Goal: Task Accomplishment & Management: Manage account settings

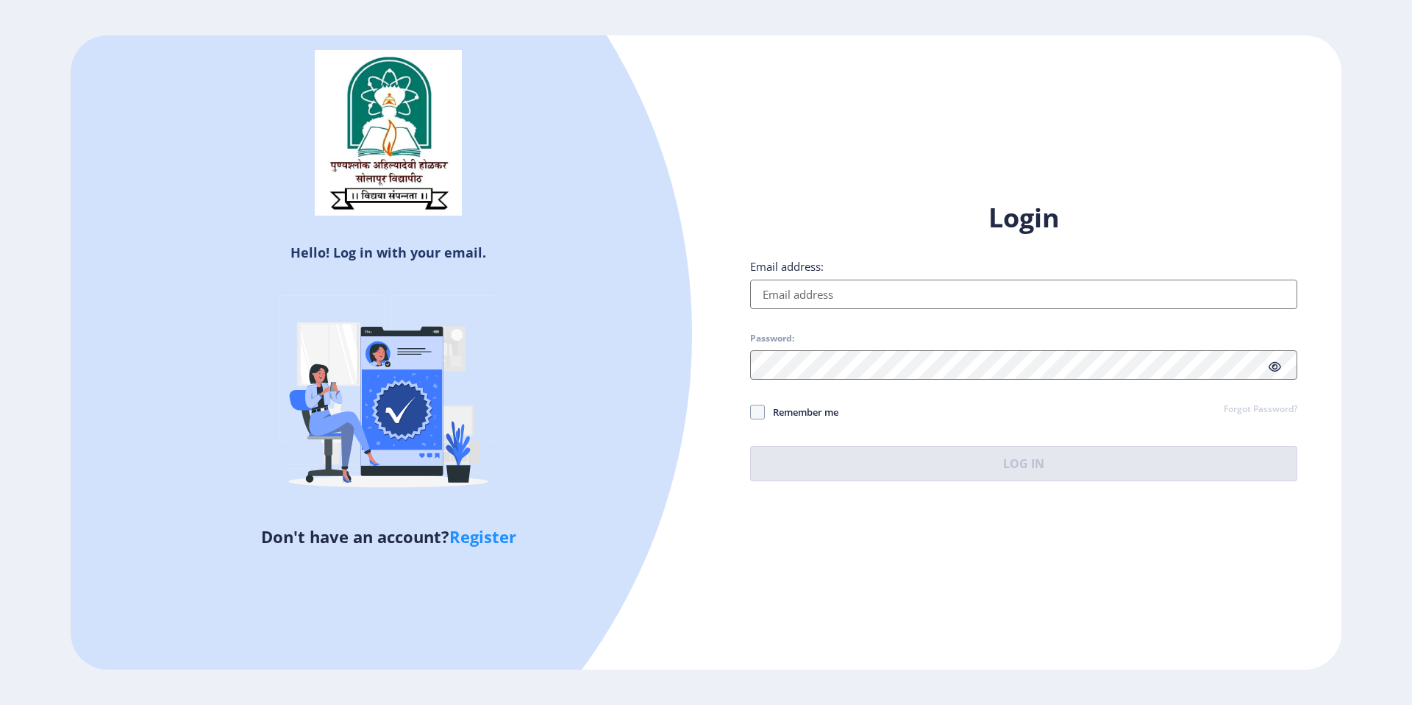
type input "[EMAIL_ADDRESS][DOMAIN_NAME]"
click at [749, 416] on div "Login Email address: [EMAIL_ADDRESS][DOMAIN_NAME] Password: Remember me Forgot …" at bounding box center [1024, 352] width 636 height 349
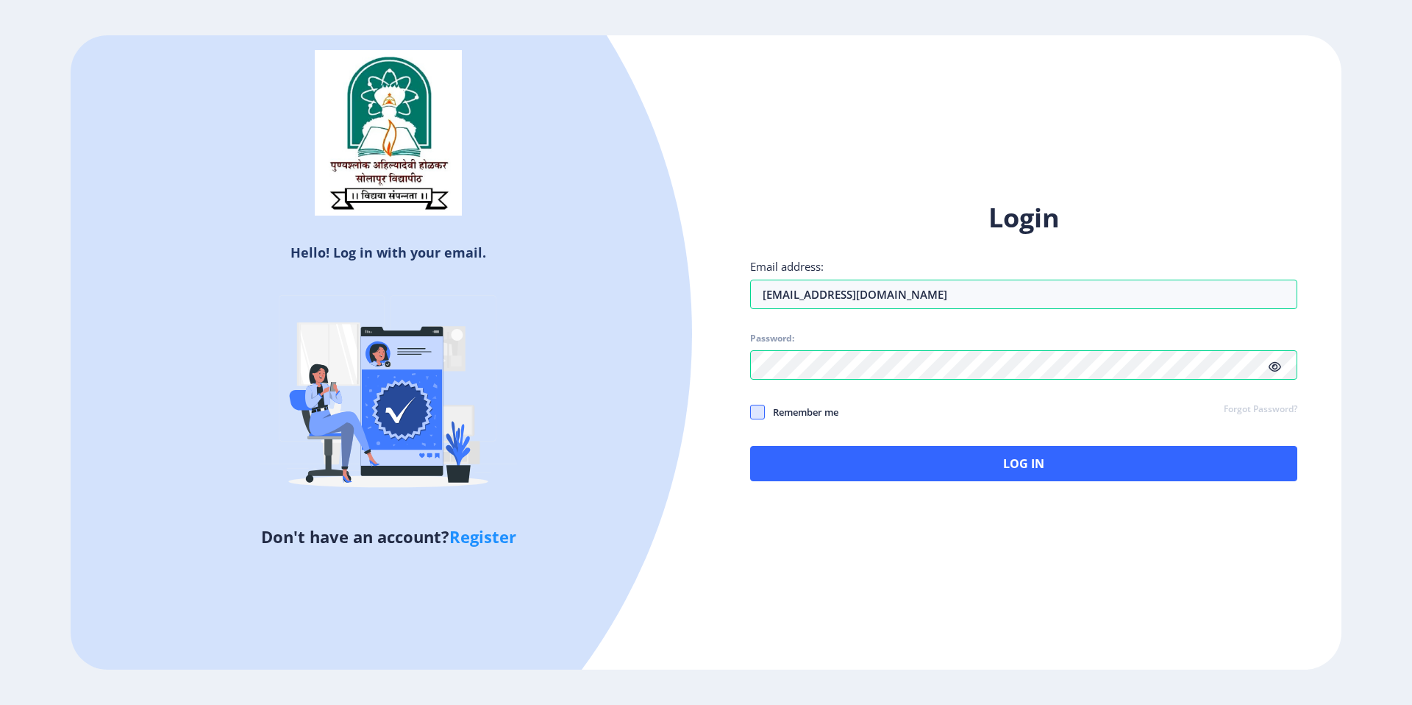
click at [752, 416] on span at bounding box center [757, 412] width 15 height 15
click at [751, 413] on input "Remember me" at bounding box center [750, 412] width 1 height 1
checkbox input "true"
click at [877, 522] on div "Login Email address: [EMAIL_ADDRESS][DOMAIN_NAME] Password: Remember me Forgot …" at bounding box center [1024, 352] width 636 height 349
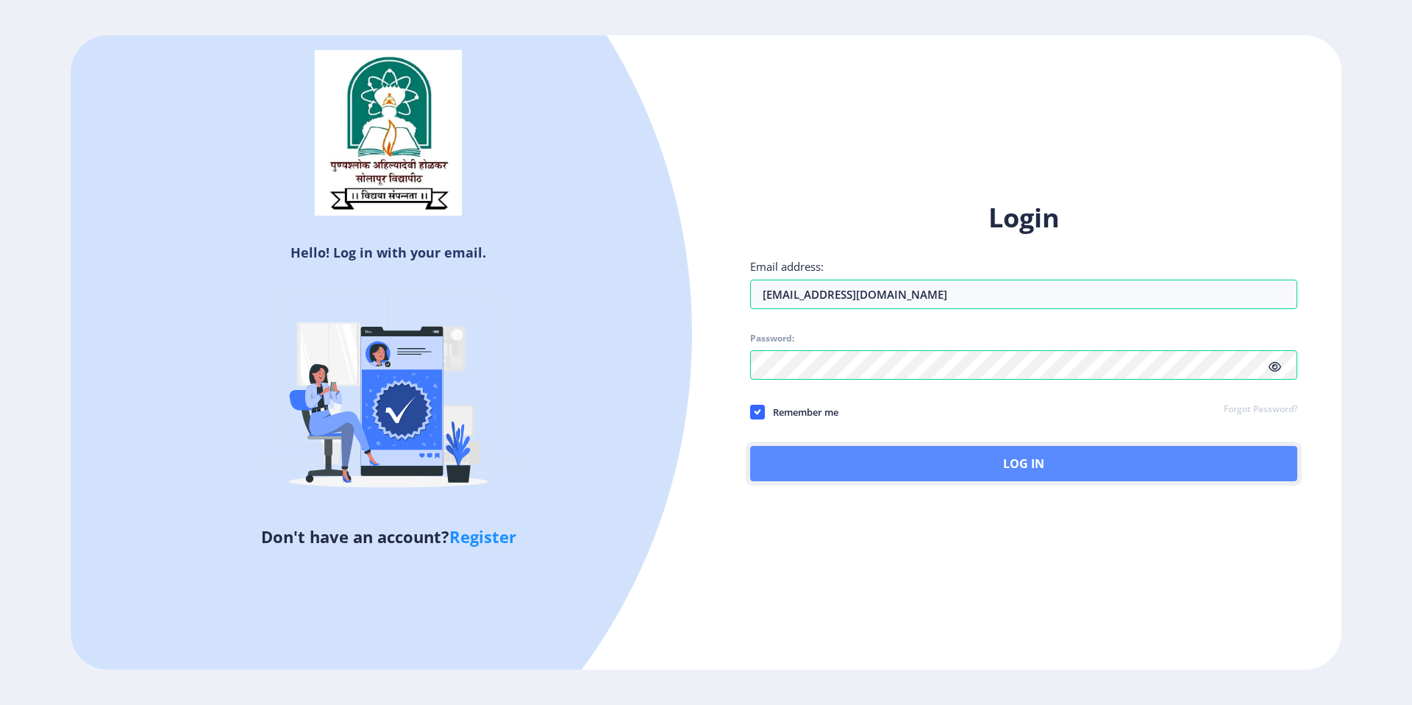
click at [886, 460] on button "Log In" at bounding box center [1023, 463] width 547 height 35
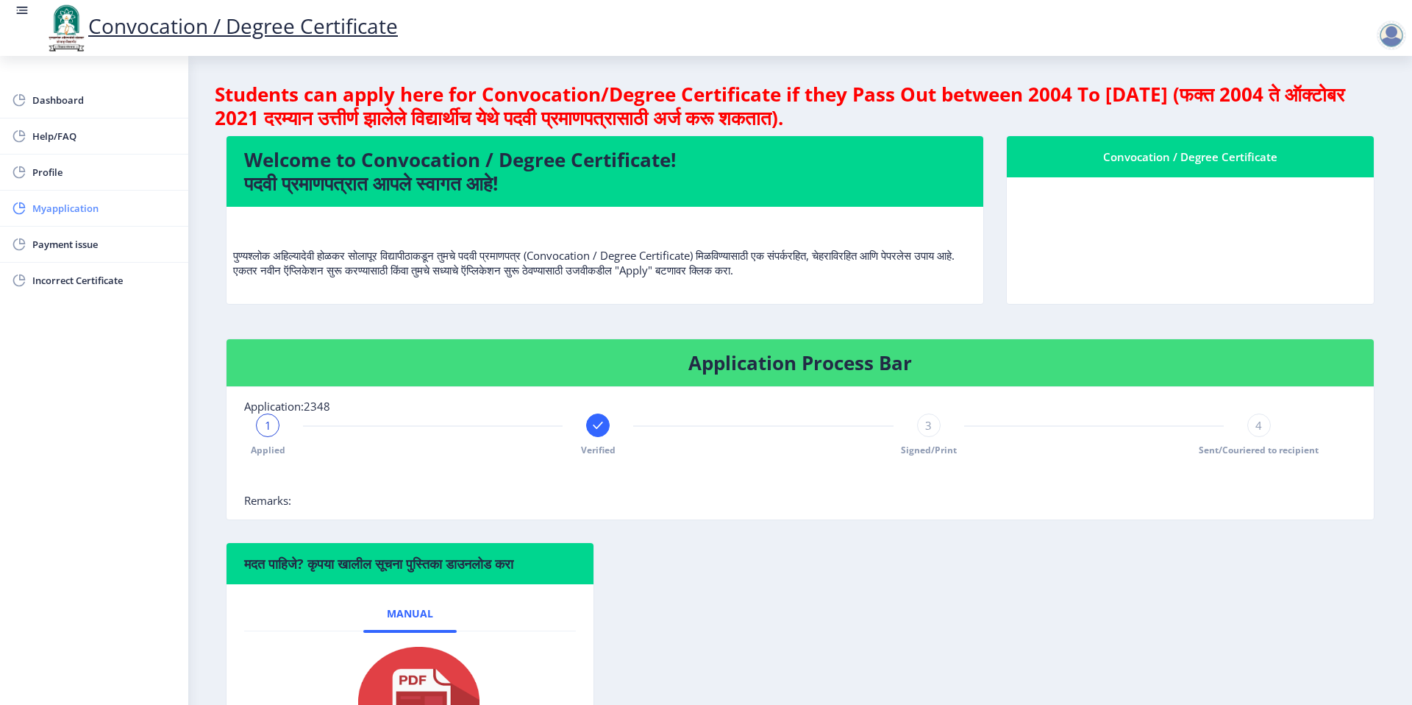
click at [63, 213] on span "Myapplication" at bounding box center [104, 208] width 144 height 18
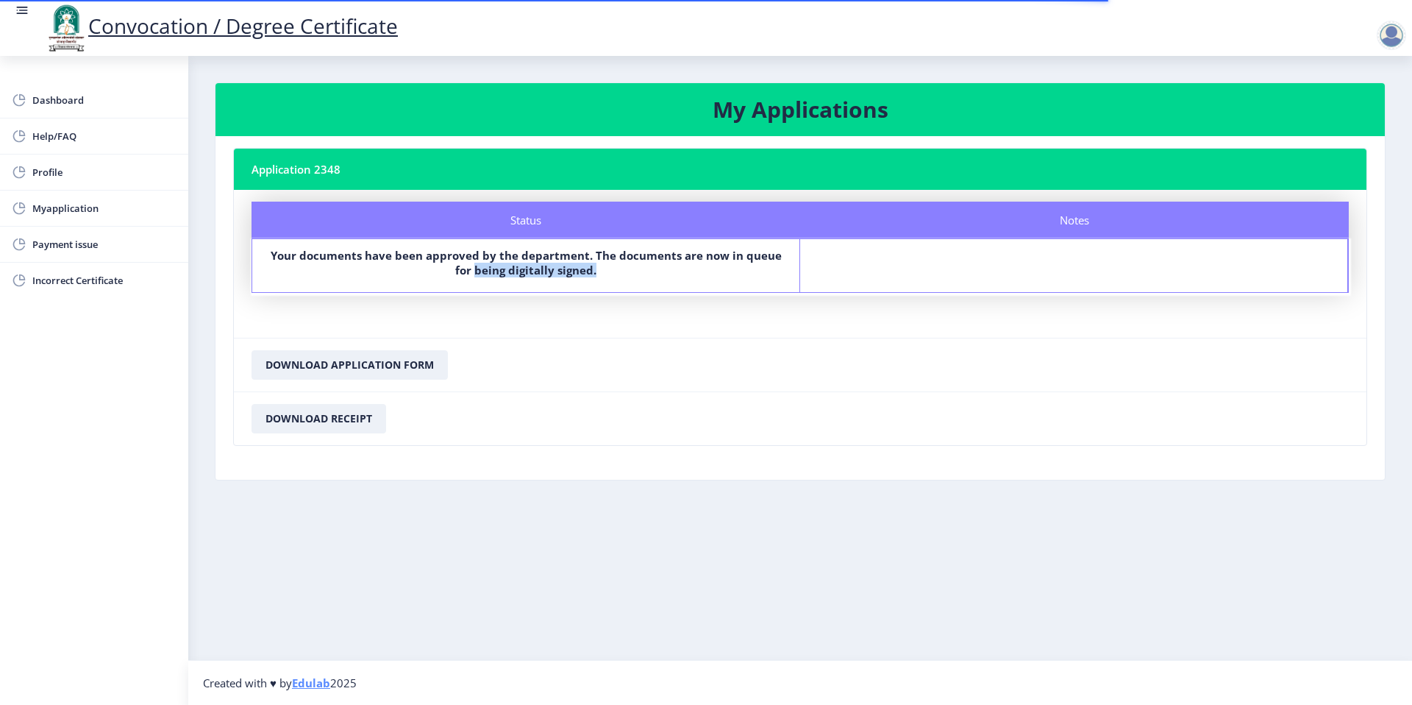
drag, startPoint x: 566, startPoint y: 260, endPoint x: 744, endPoint y: 285, distance: 179.0
click at [744, 285] on div "Status Your documents have been approved by the department. The documents are n…" at bounding box center [526, 265] width 548 height 53
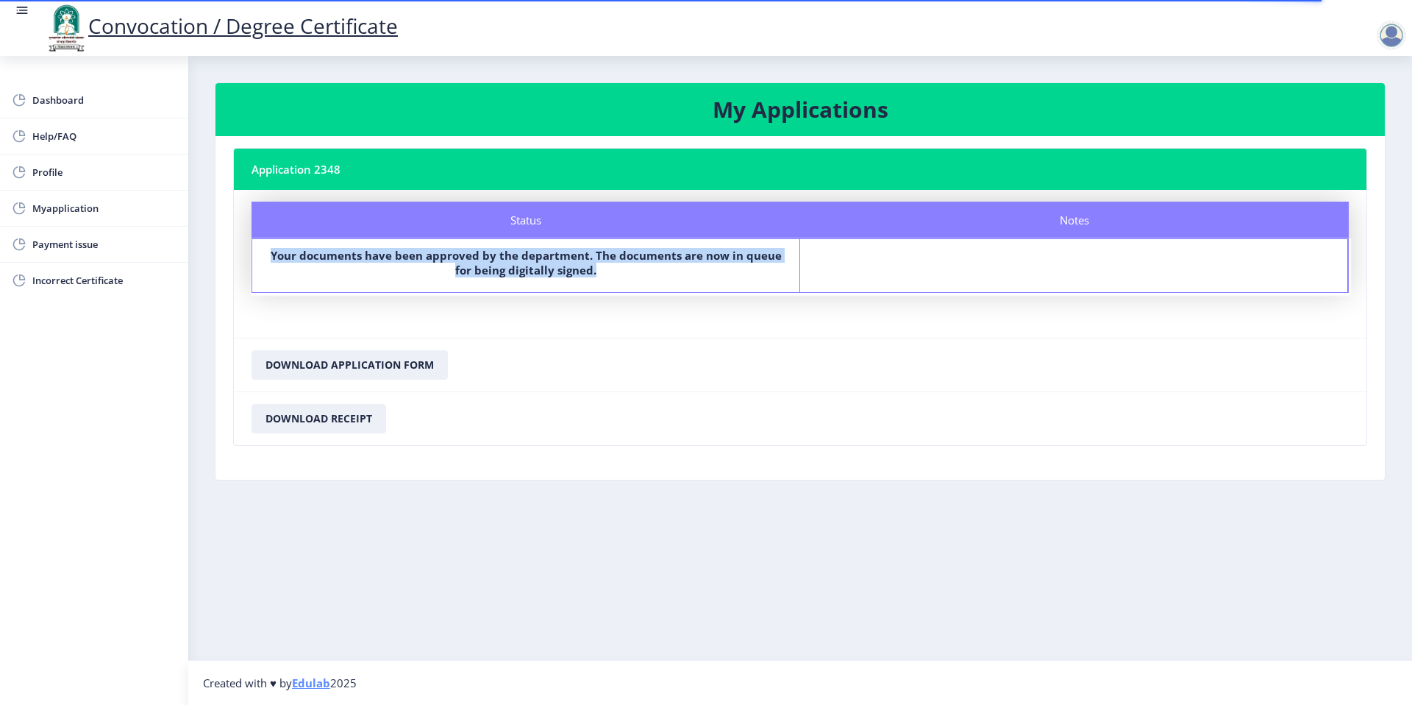
drag, startPoint x: 254, startPoint y: 254, endPoint x: 672, endPoint y: 271, distance: 418.2
click at [672, 271] on div "Status Your documents have been approved by the department. The documents are n…" at bounding box center [526, 265] width 548 height 53
click at [60, 286] on span "Incorrect Certificate" at bounding box center [104, 280] width 144 height 18
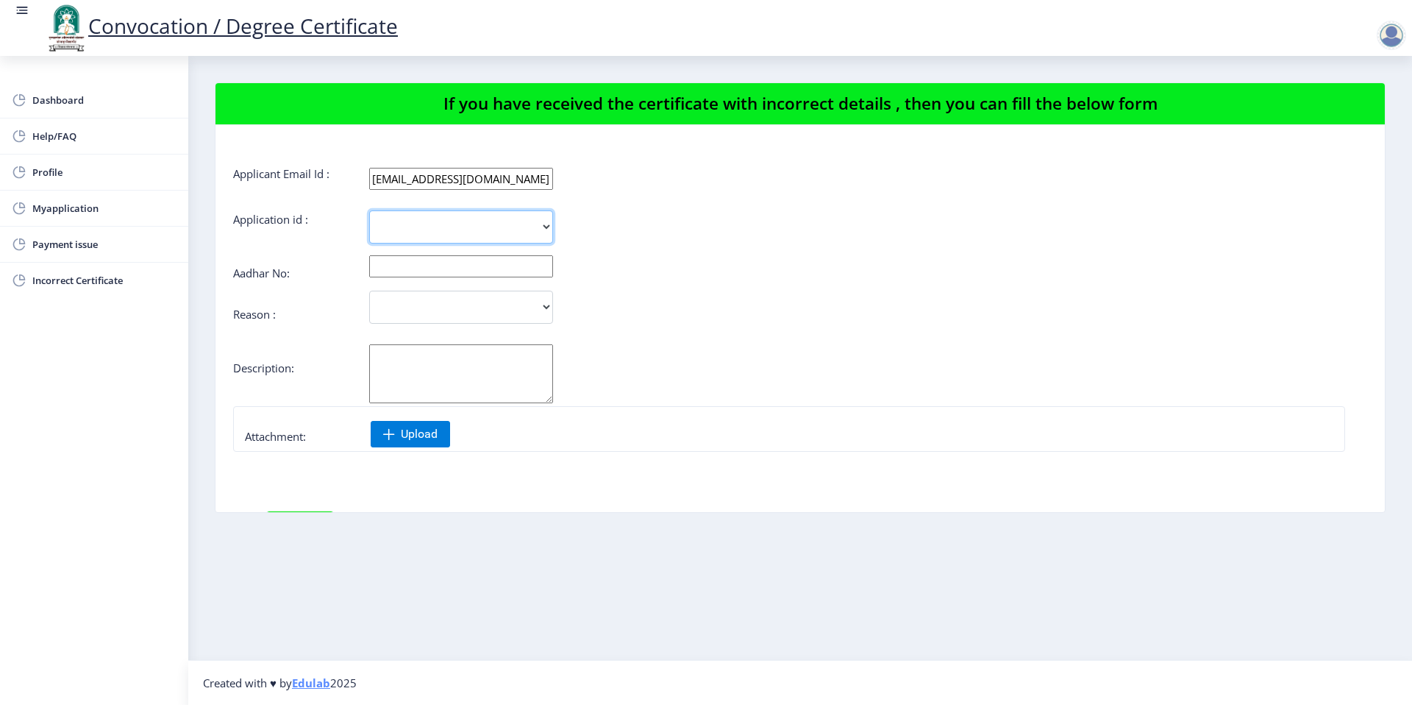
click at [530, 229] on select "2348" at bounding box center [461, 226] width 184 height 33
select select "2348"
click at [369, 210] on select "2348" at bounding box center [461, 226] width 184 height 33
click at [531, 310] on select "Incorrect Course Name Incorrect Name/ Fathers Name Others" at bounding box center [461, 307] width 184 height 33
click at [489, 308] on select "Incorrect Course Name Incorrect Name/ Fathers Name Others" at bounding box center [461, 307] width 184 height 33
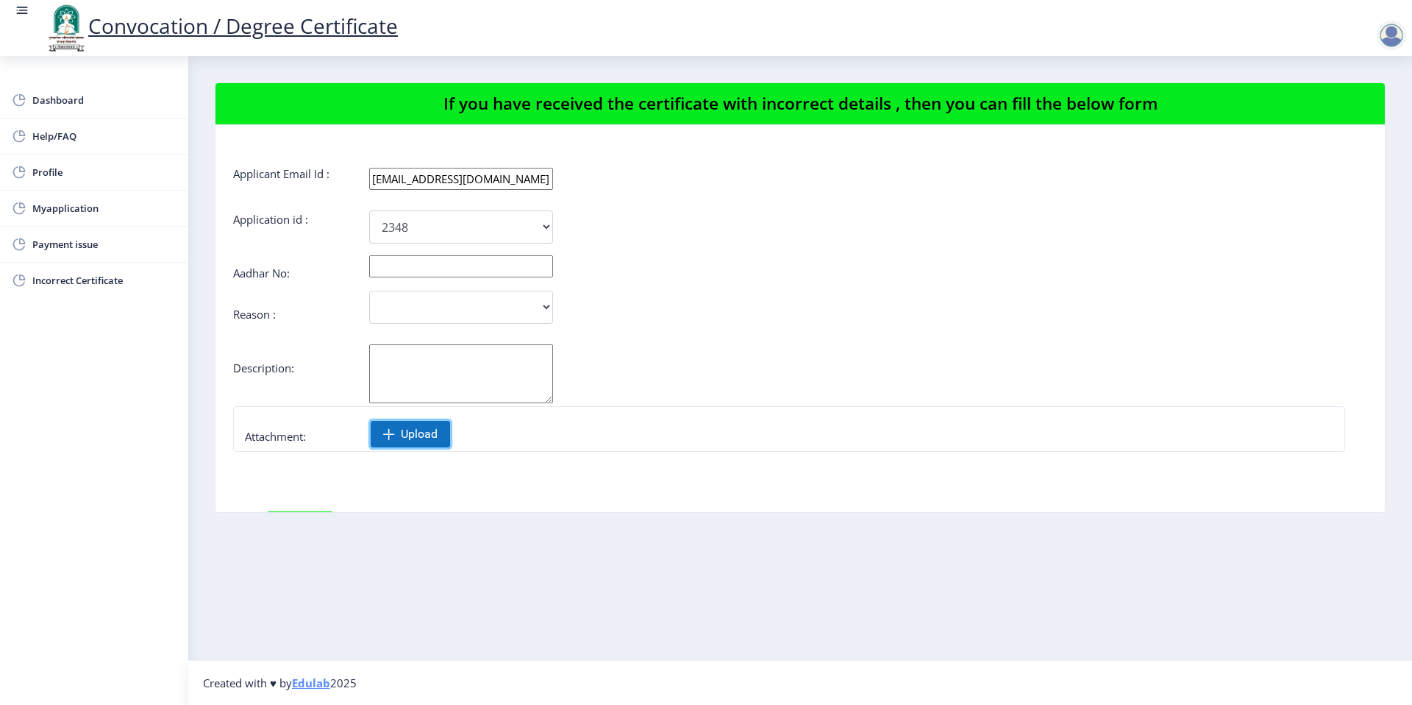
click at [399, 424] on span "Upload" at bounding box center [410, 434] width 79 height 26
click at [137, 238] on span "Payment issue" at bounding box center [104, 244] width 144 height 18
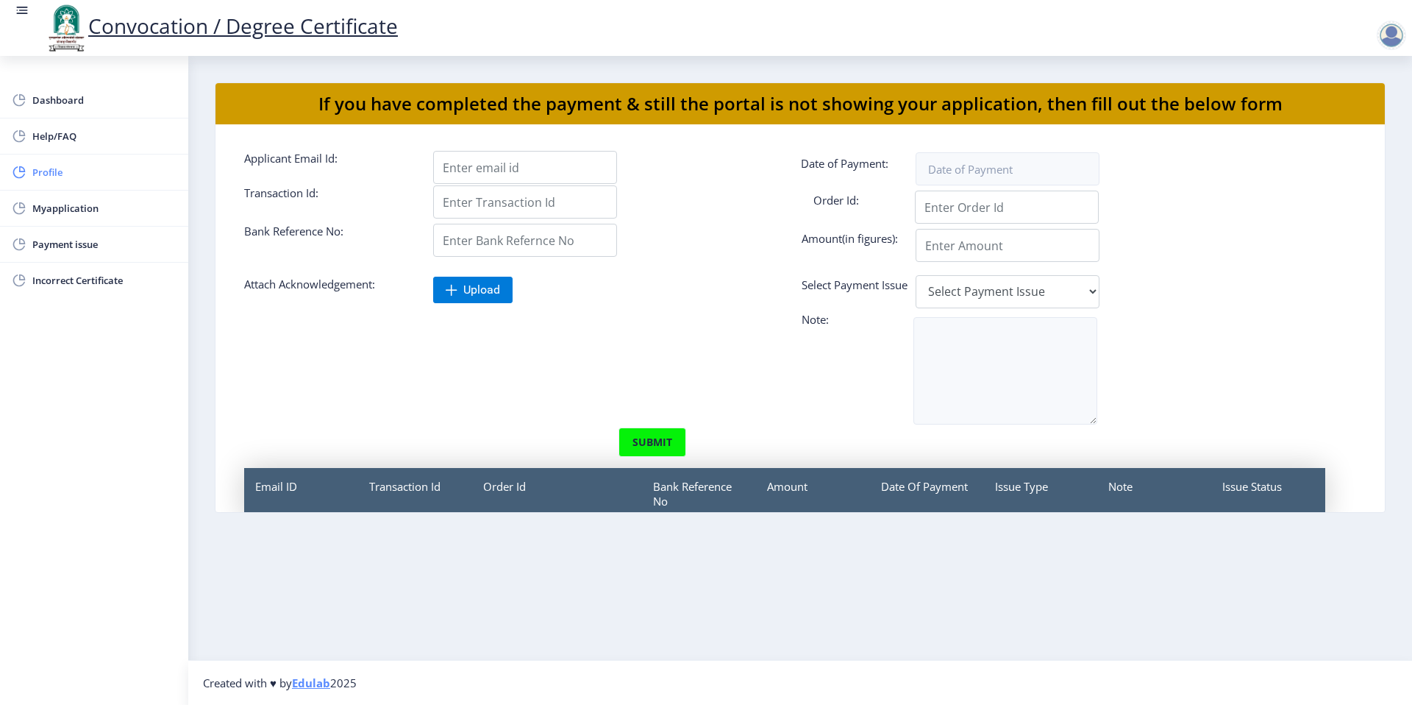
click at [47, 174] on span "Profile" at bounding box center [104, 172] width 144 height 18
select select
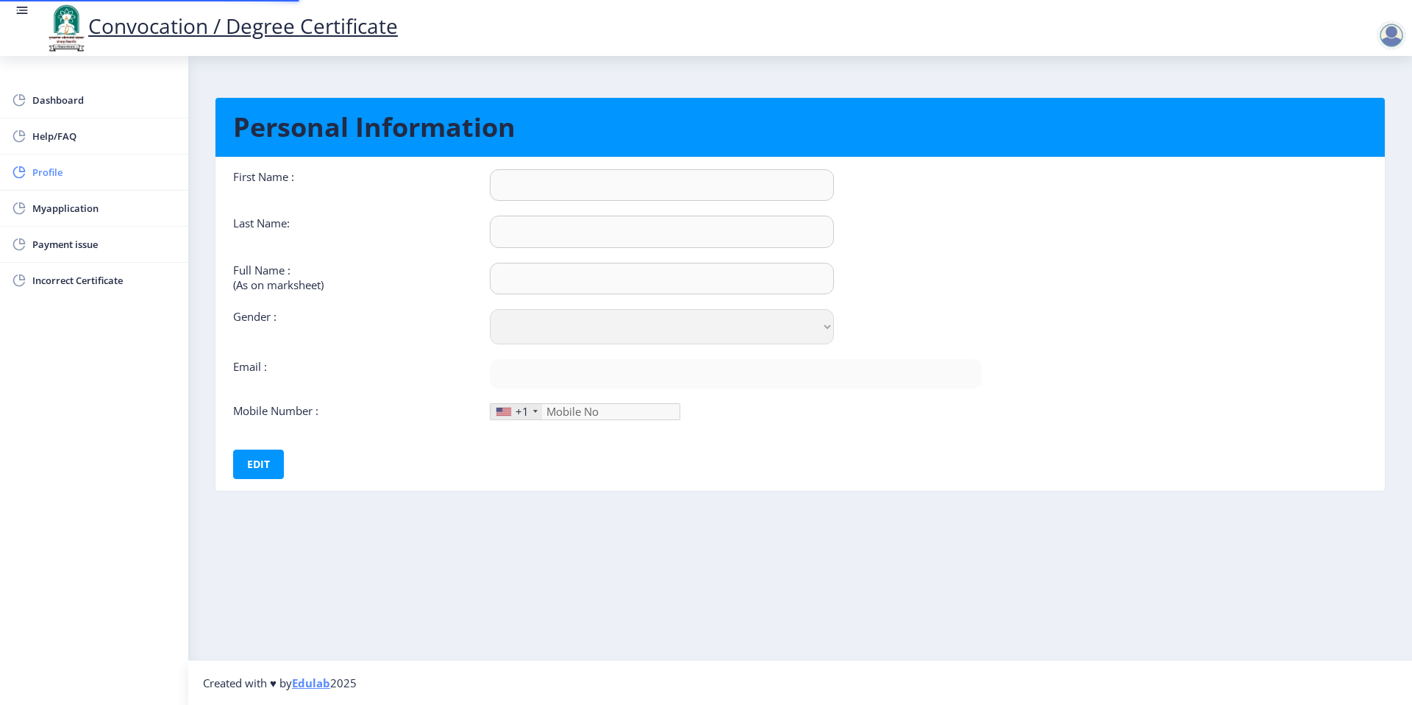
type input "Rasika"
type input "Kulkarni"
type input "Rasika Rajendra Kulkarni"
select select "Female"
type input "[EMAIL_ADDRESS][DOMAIN_NAME]"
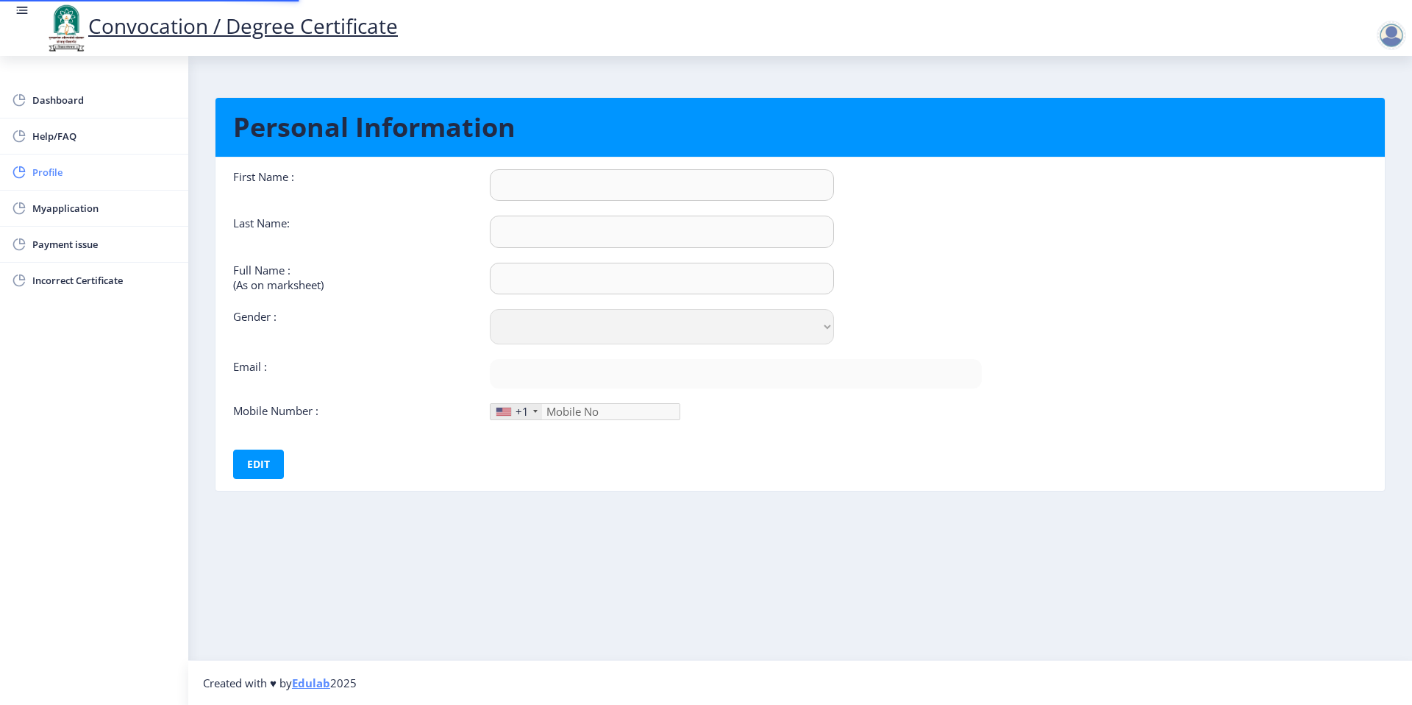
type input "8668429577"
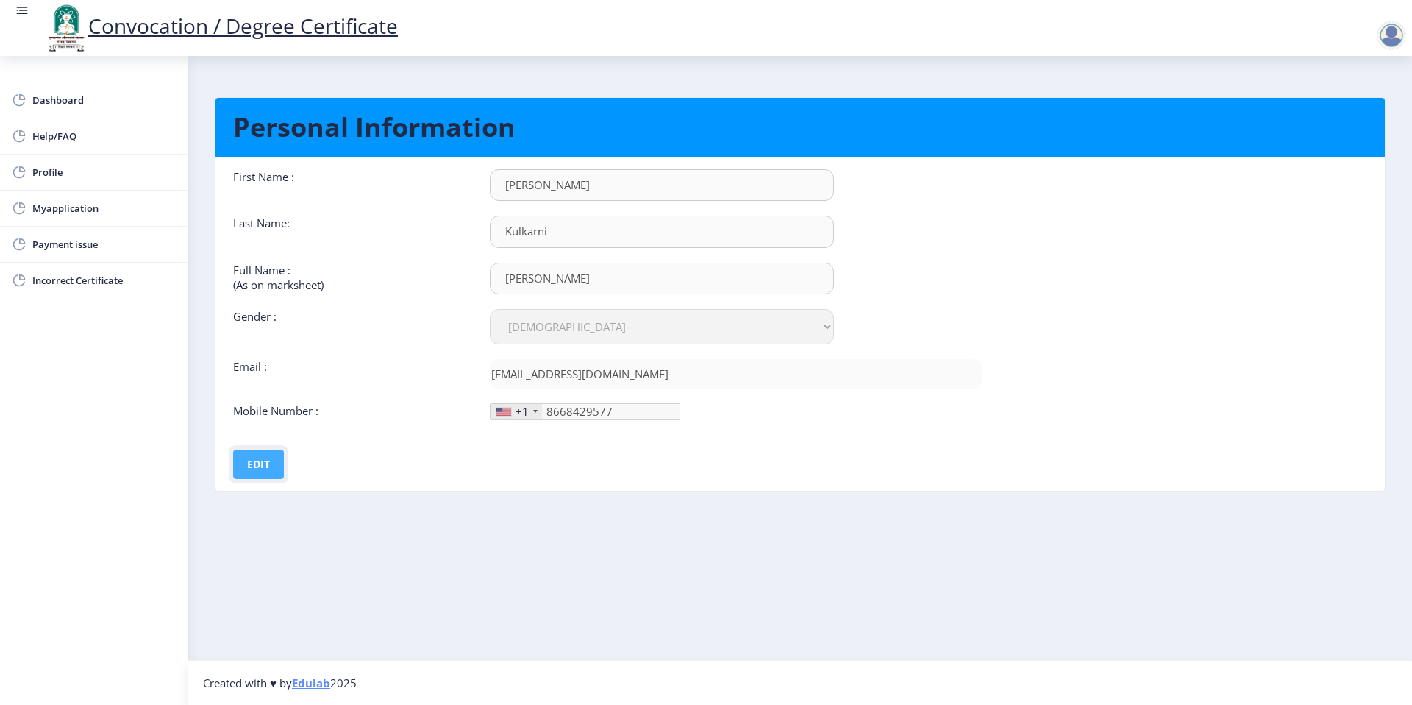
click at [254, 467] on button "Edit" at bounding box center [258, 463] width 51 height 29
click at [521, 411] on div "+1" at bounding box center [522, 411] width 13 height 15
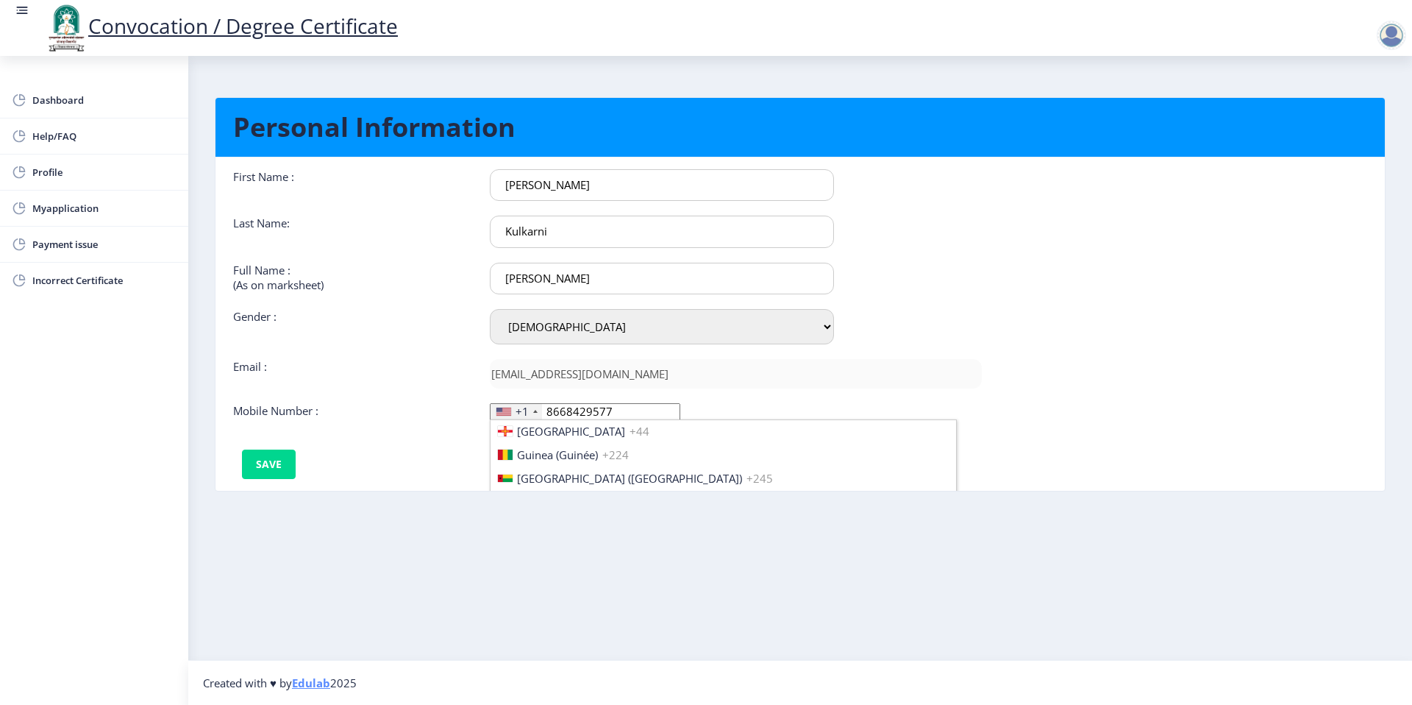
scroll to position [2338, 0]
click at [605, 428] on li "India (भारत) +91" at bounding box center [724, 431] width 466 height 24
click at [255, 469] on button "Save" at bounding box center [269, 463] width 54 height 29
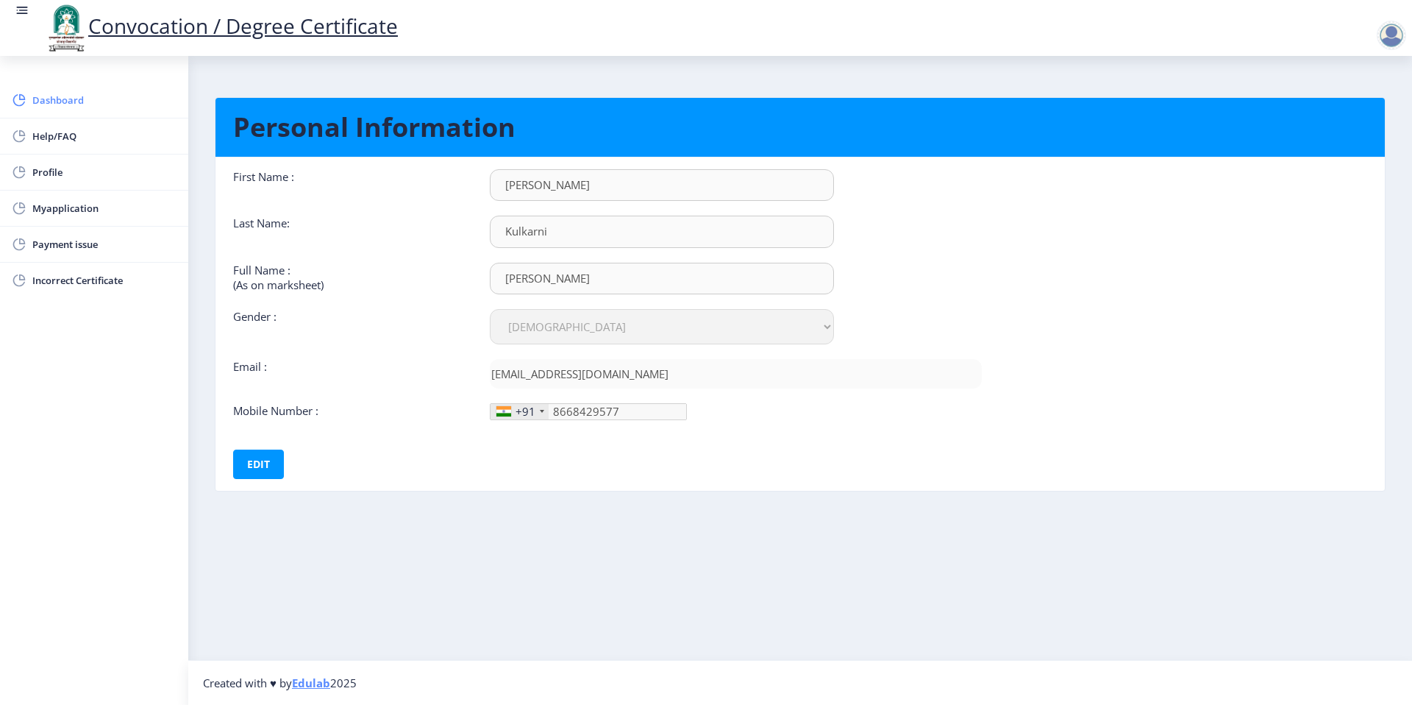
click at [52, 97] on span "Dashboard" at bounding box center [104, 100] width 144 height 18
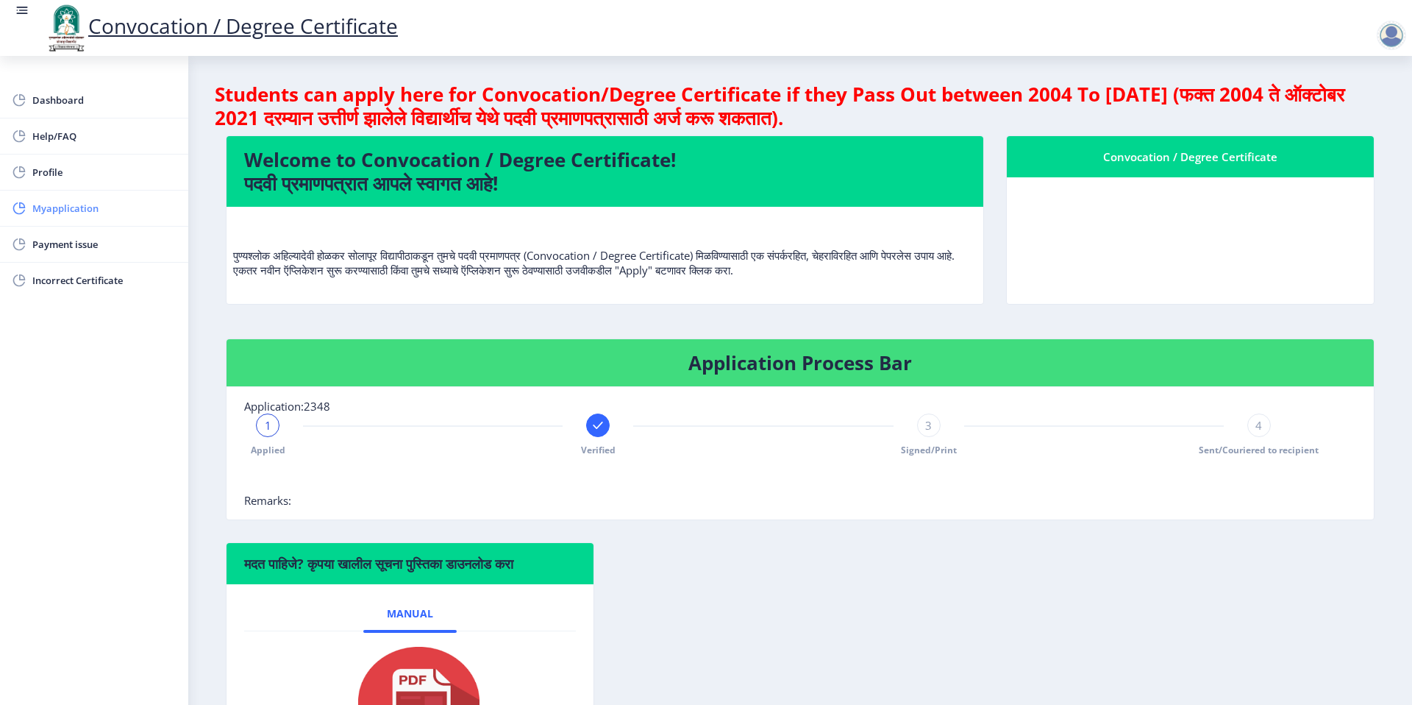
click at [79, 202] on span "Myapplication" at bounding box center [104, 208] width 144 height 18
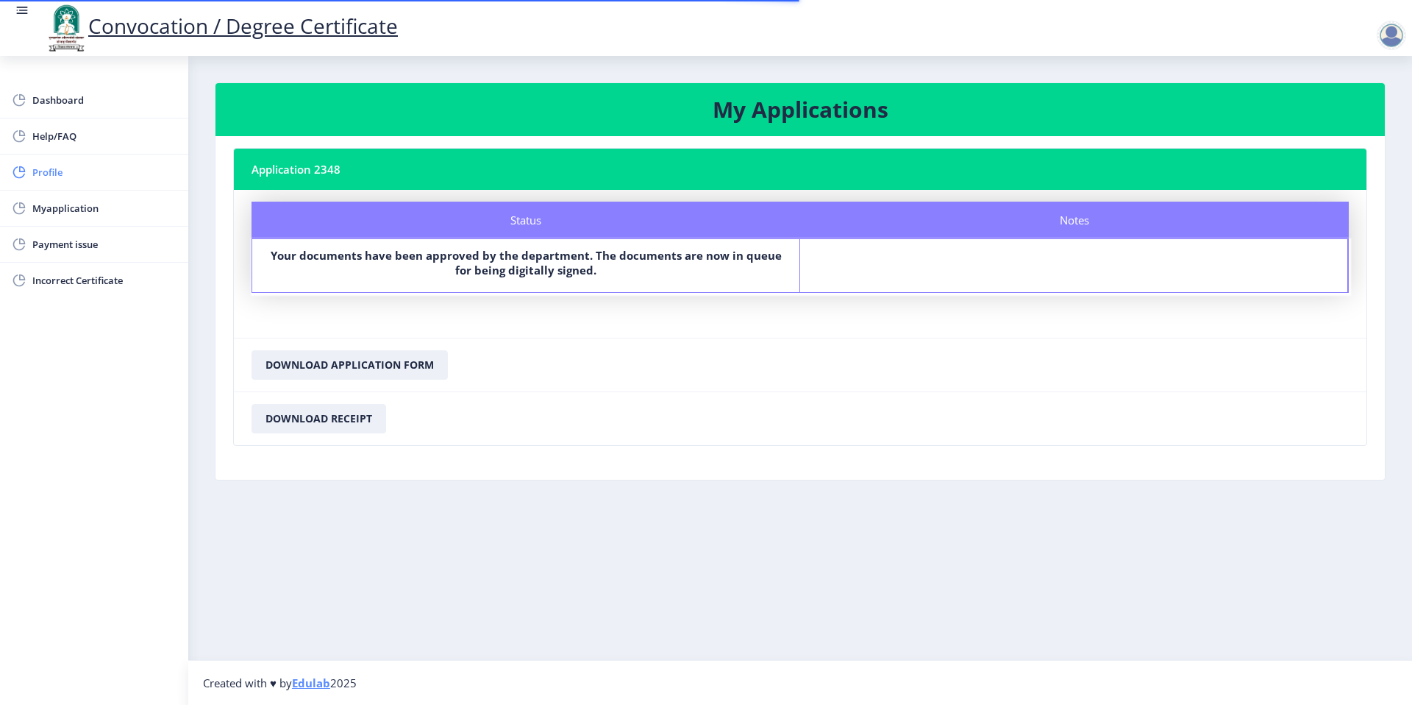
click at [65, 168] on span "Profile" at bounding box center [104, 172] width 144 height 18
select select
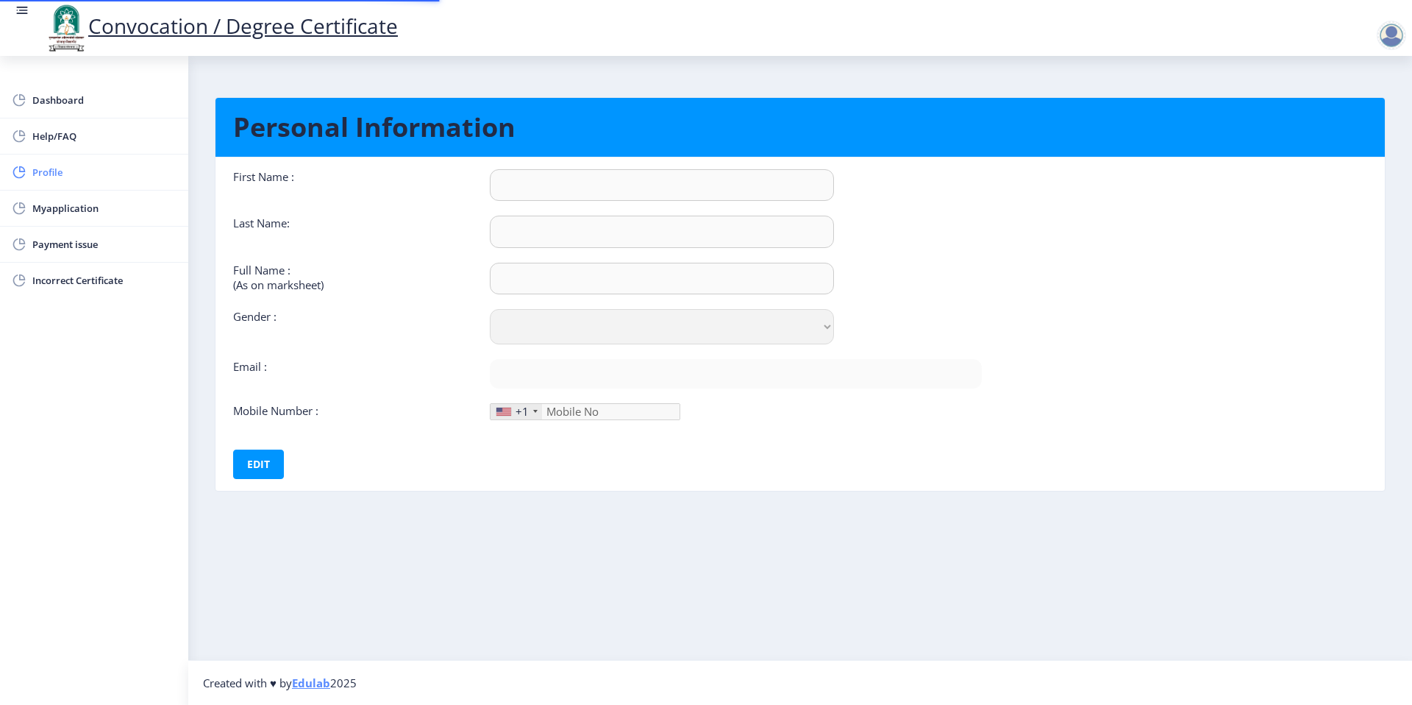
type input "Rasika"
type input "Kulkarni"
type input "Rasika Rajendra Kulkarni"
select select "Female"
type input "[EMAIL_ADDRESS][DOMAIN_NAME]"
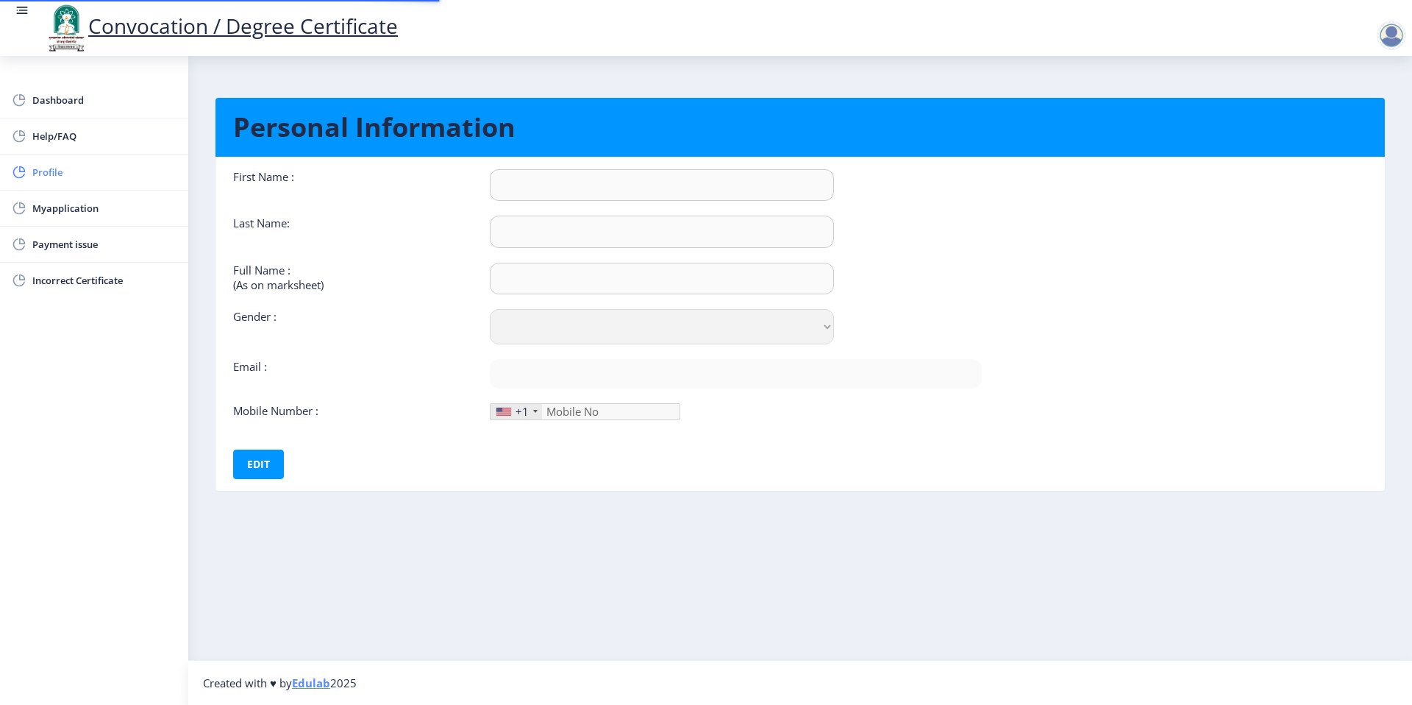
type input "8668429577"
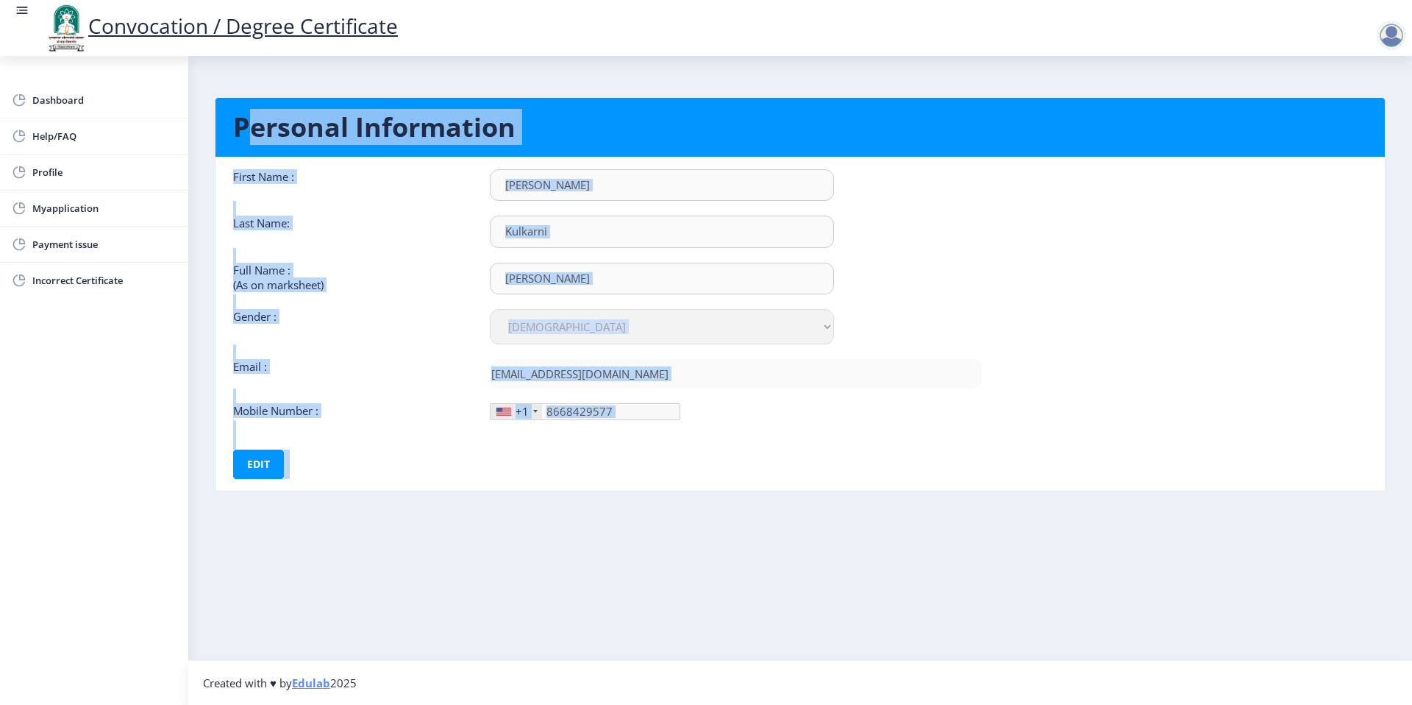
drag, startPoint x: 234, startPoint y: 125, endPoint x: 596, endPoint y: 492, distance: 515.5
click at [596, 492] on ngx-profile "Personal Information First Name : Rasika Last Name: Kulkarni Full Name : (As on…" at bounding box center [800, 305] width 1171 height 446
click at [1110, 266] on nb-card-body "First Name : Rasika Last Name: Kulkarni Full Name : (As on marksheet) Rasika Ra…" at bounding box center [800, 323] width 1192 height 333
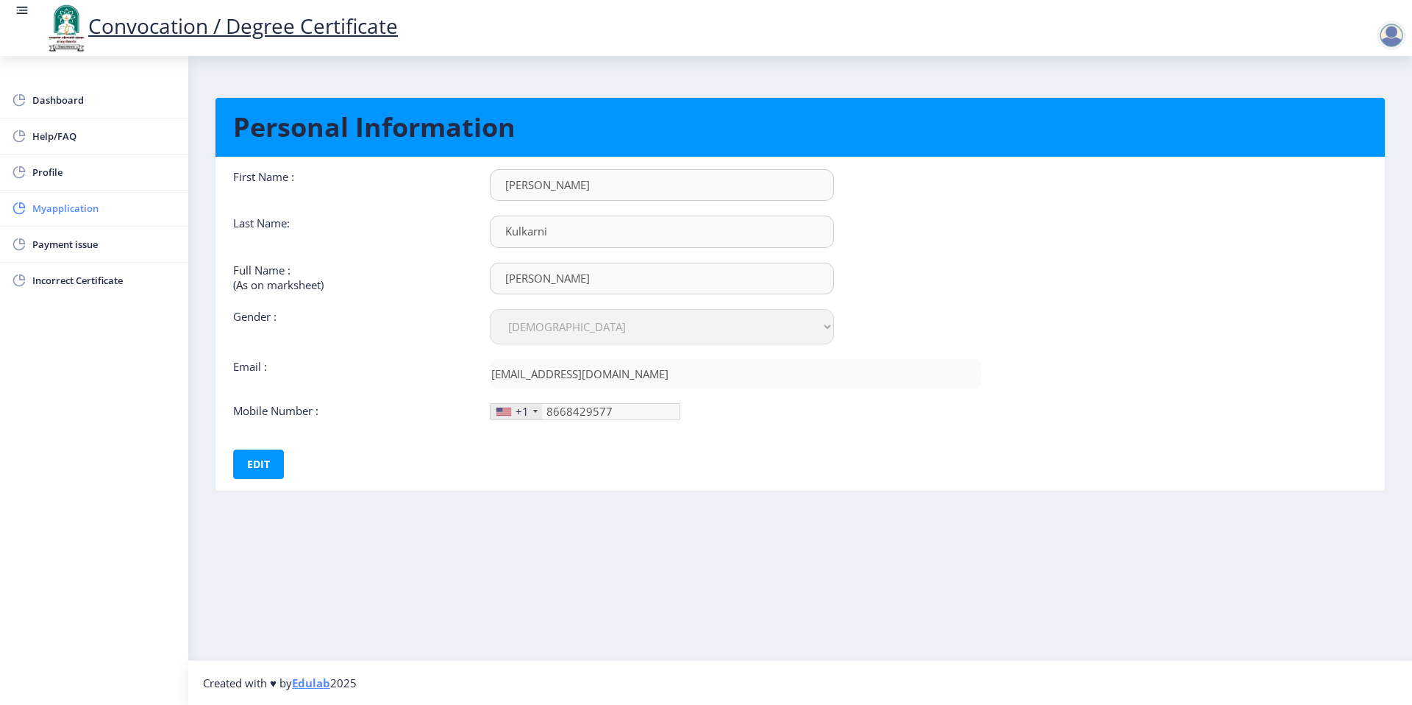
click at [17, 207] on rect at bounding box center [19, 208] width 15 height 15
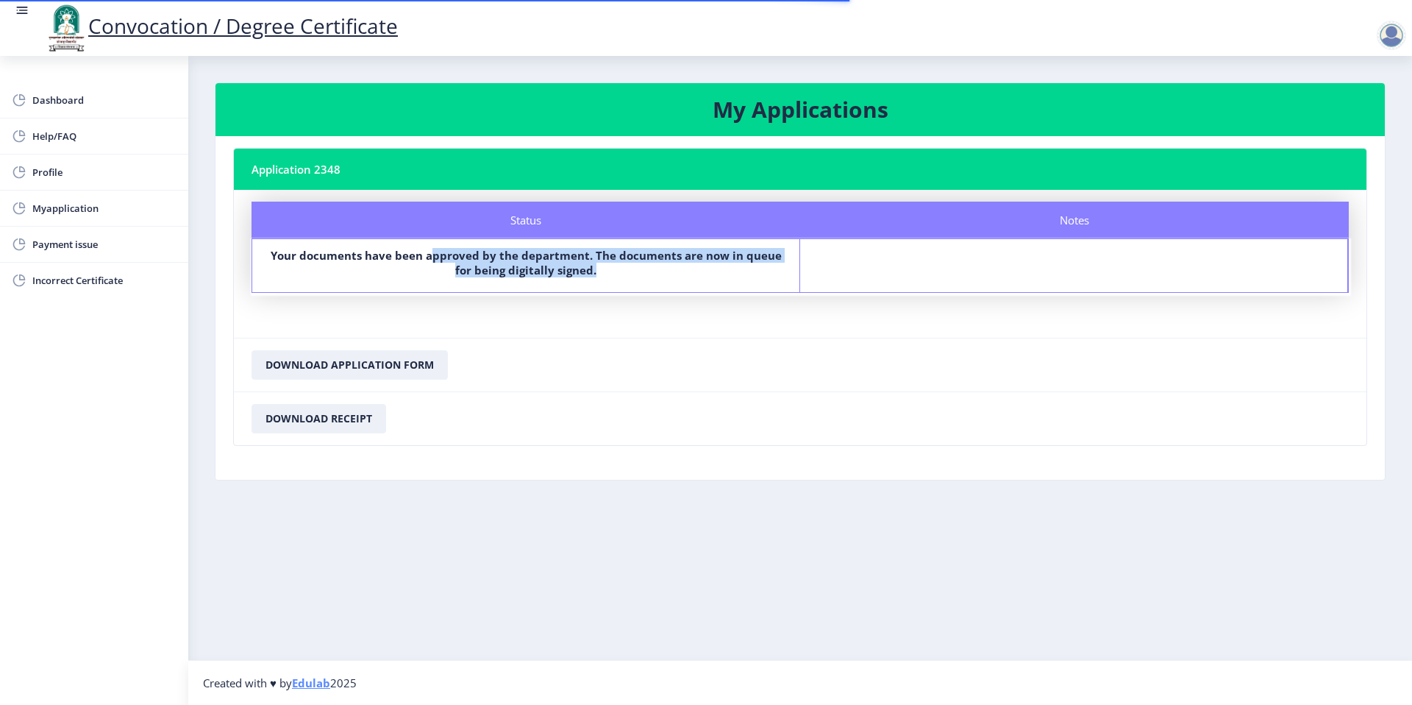
drag, startPoint x: 427, startPoint y: 249, endPoint x: 914, endPoint y: 286, distance: 488.3
click at [914, 286] on div "Status Your documents have been approved by the department. The documents are n…" at bounding box center [800, 265] width 1097 height 54
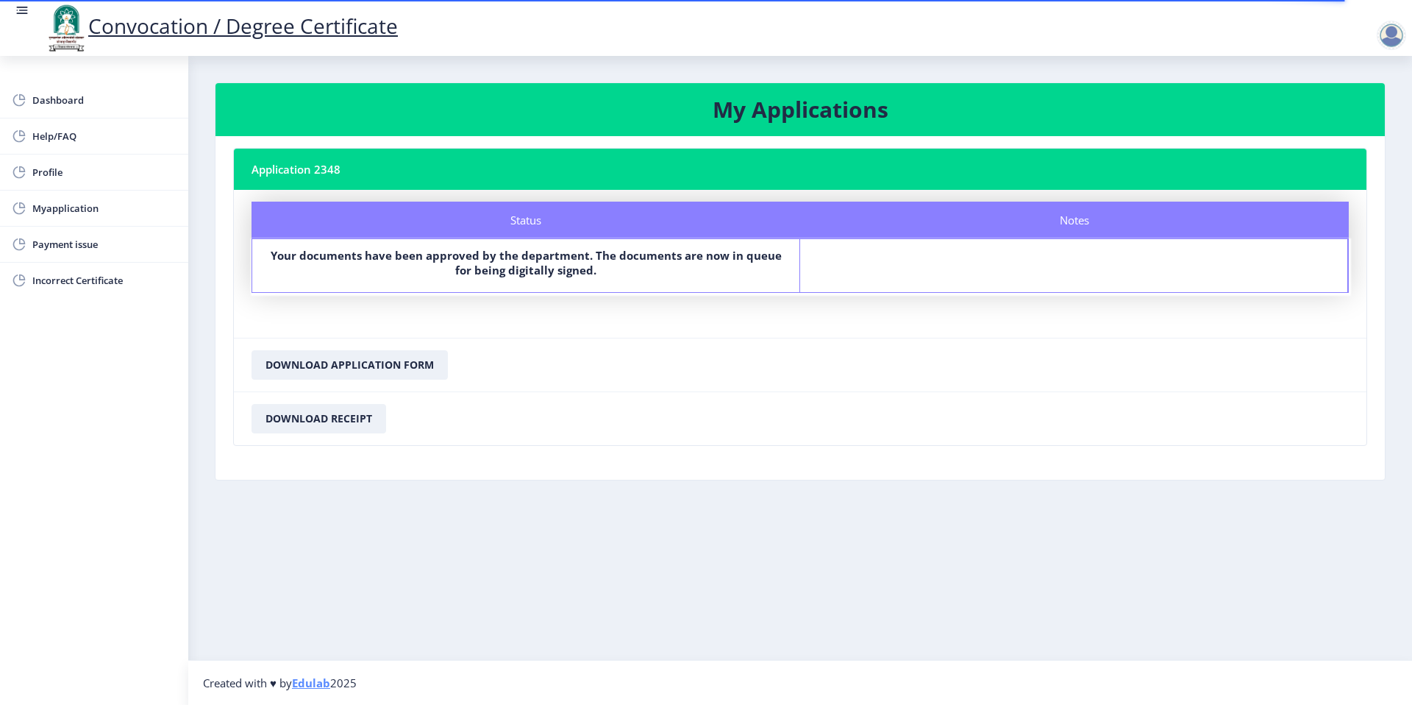
click at [257, 259] on div "Status Your documents have been approved by the department. The documents are n…" at bounding box center [526, 265] width 548 height 53
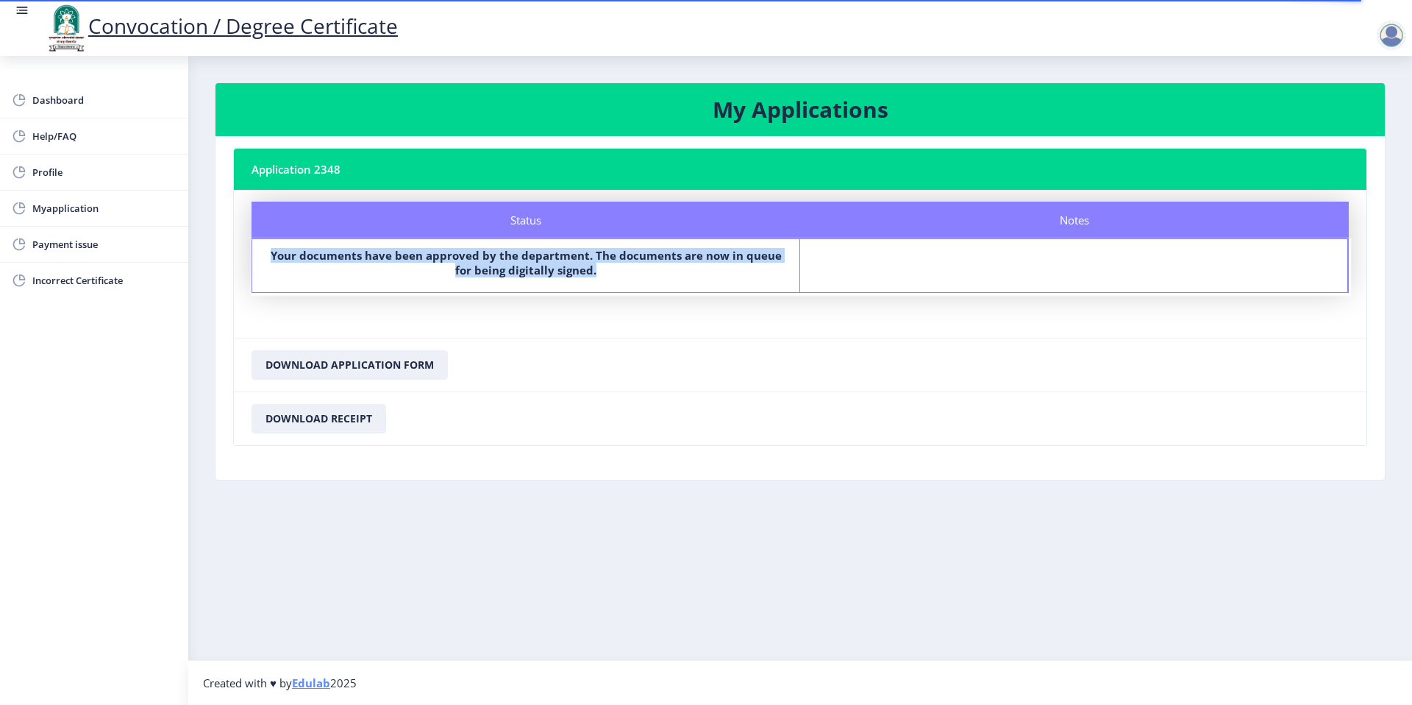
click at [257, 259] on div "Status Your documents have been approved by the department. The documents are n…" at bounding box center [526, 265] width 548 height 53
click at [88, 199] on span "Myapplication" at bounding box center [104, 208] width 144 height 18
click at [82, 101] on span "Dashboard" at bounding box center [104, 100] width 144 height 18
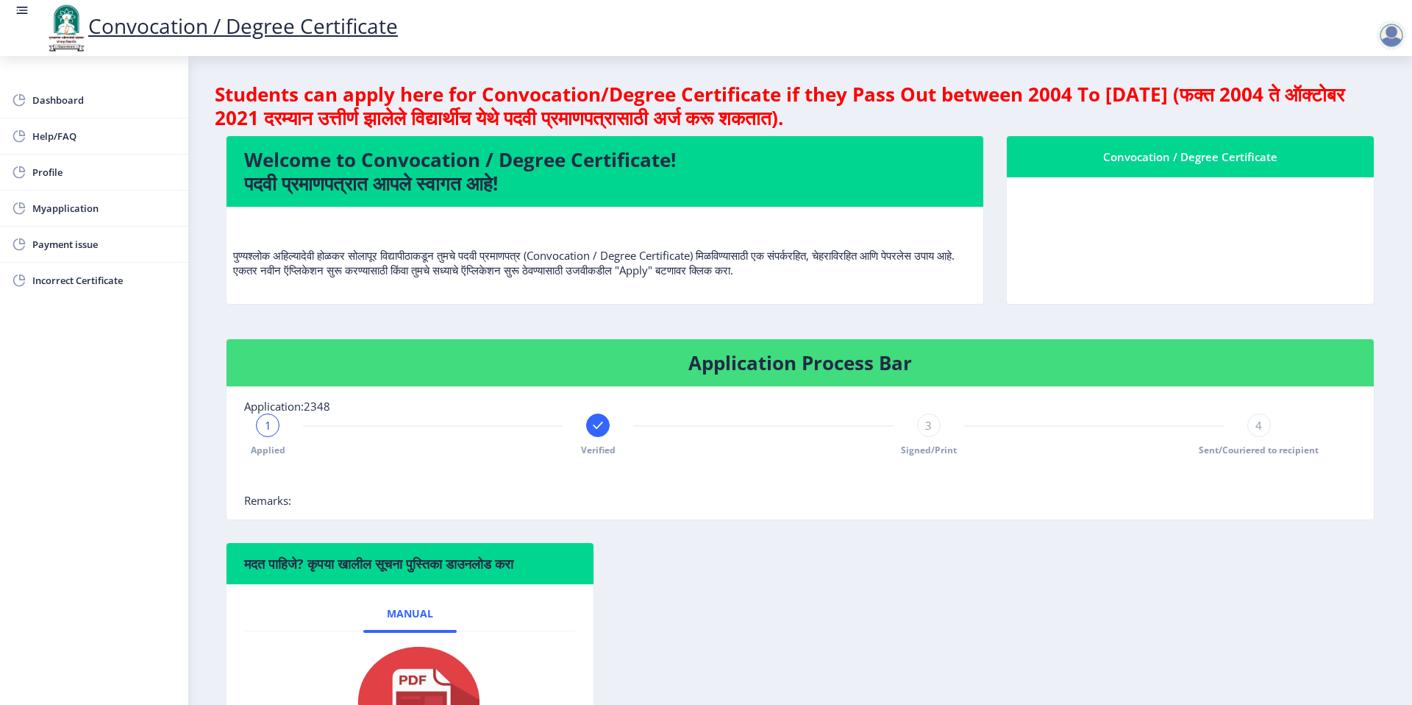
click at [1256, 429] on span "4" at bounding box center [1259, 425] width 7 height 15
click at [1256, 430] on span "4" at bounding box center [1259, 425] width 7 height 15
click at [918, 430] on div "3" at bounding box center [929, 425] width 24 height 24
click at [261, 424] on rect at bounding box center [267, 425] width 15 height 15
click at [261, 424] on div "1" at bounding box center [268, 425] width 24 height 24
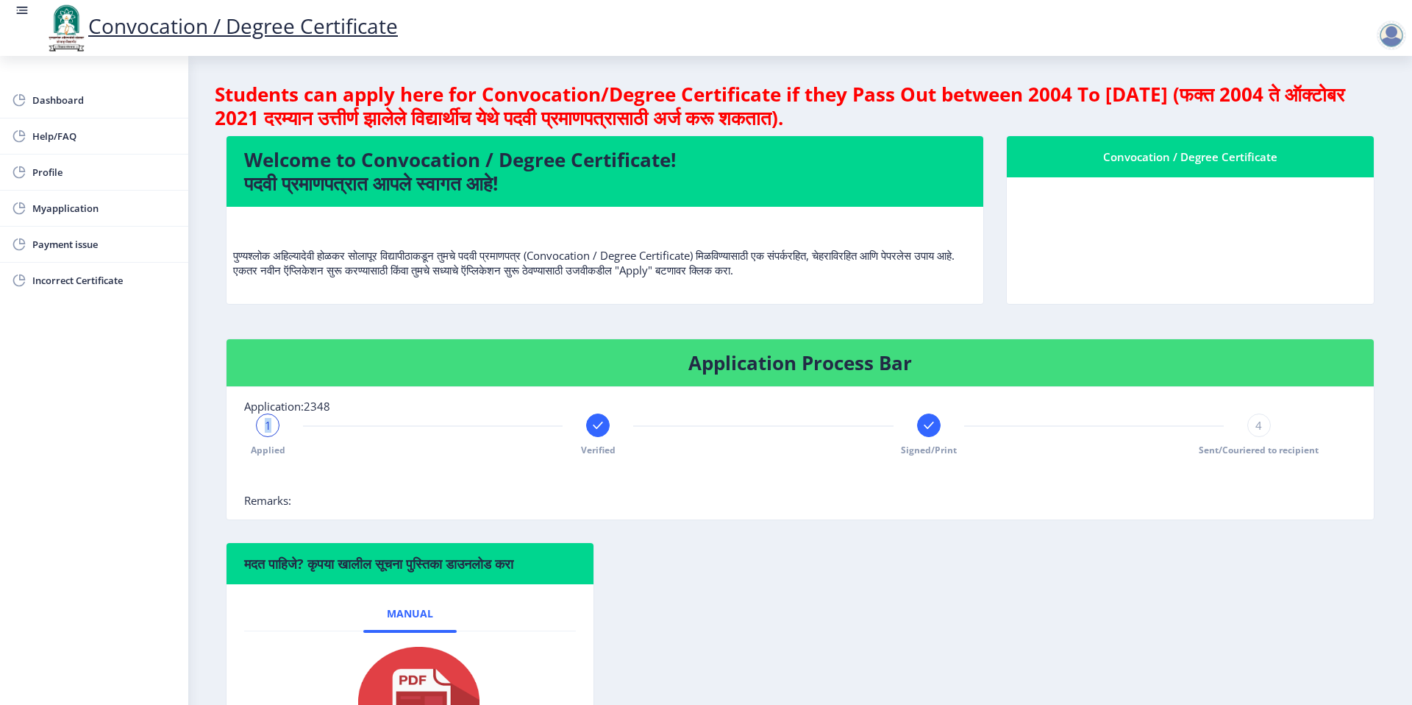
click at [261, 424] on div "1" at bounding box center [268, 425] width 24 height 24
click at [604, 427] on rect at bounding box center [598, 425] width 15 height 15
click at [922, 426] on icon at bounding box center [929, 425] width 15 height 15
click at [1240, 430] on div "Applied Verified 3 Signed/Print 4 Sent/Couriered to recipient" at bounding box center [763, 434] width 1039 height 43
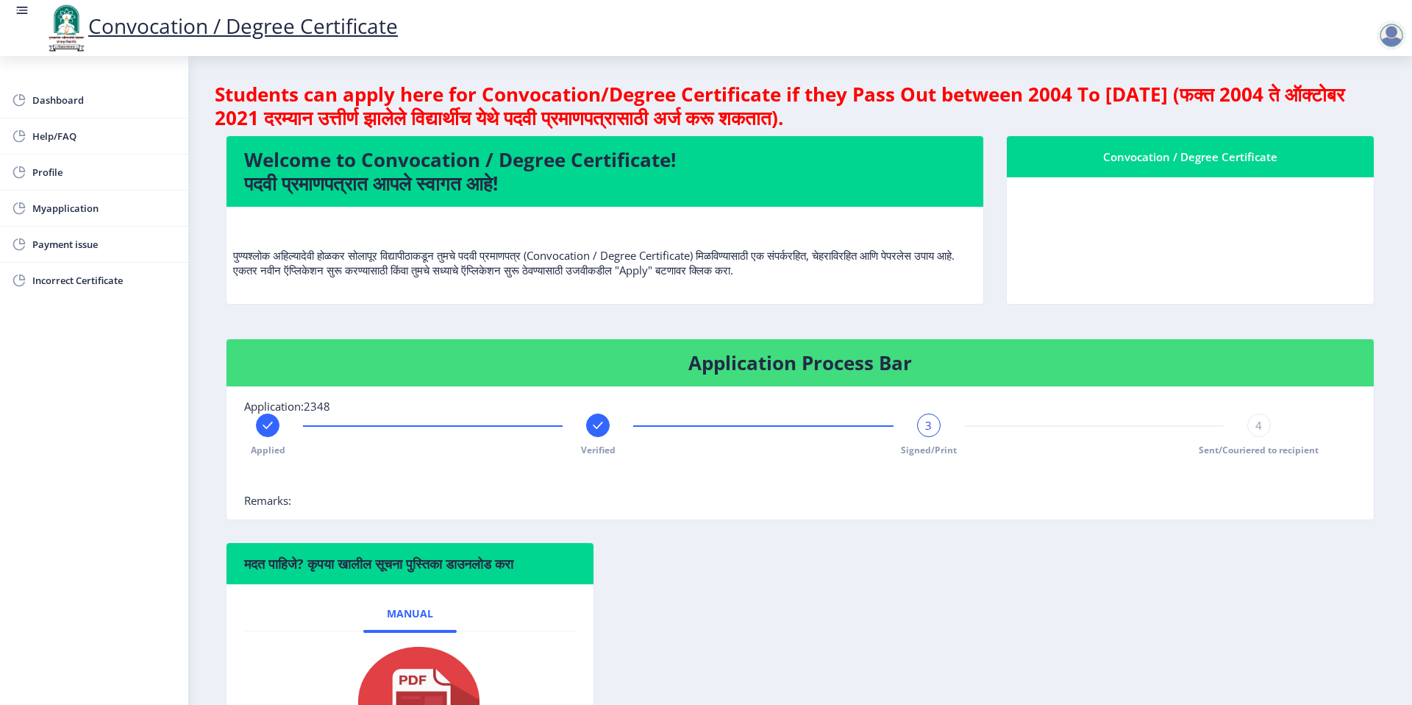
click at [1263, 429] on div "4" at bounding box center [1260, 425] width 24 height 24
click at [81, 210] on span "Myapplication" at bounding box center [104, 208] width 144 height 18
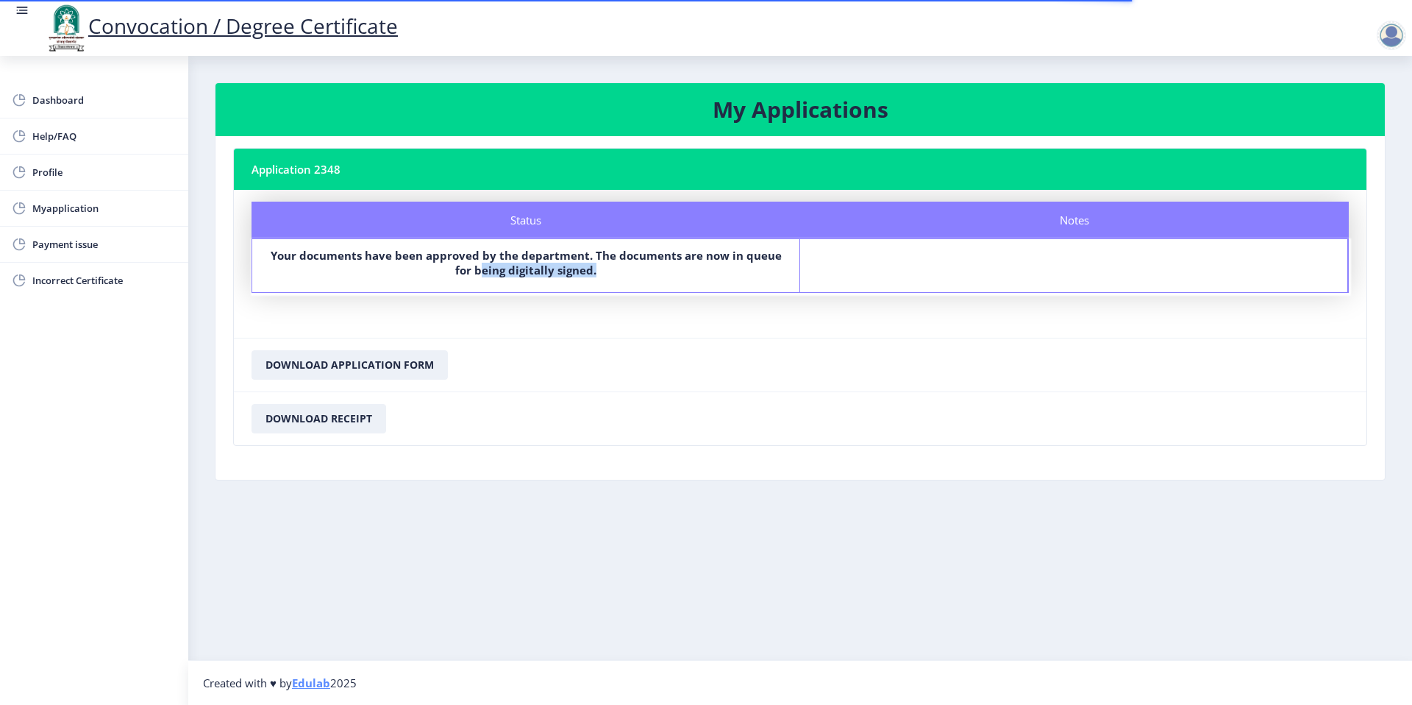
drag, startPoint x: 475, startPoint y: 272, endPoint x: 592, endPoint y: 275, distance: 117.0
click at [592, 275] on label "Your documents have been approved by the department. The documents are now in q…" at bounding box center [526, 262] width 521 height 29
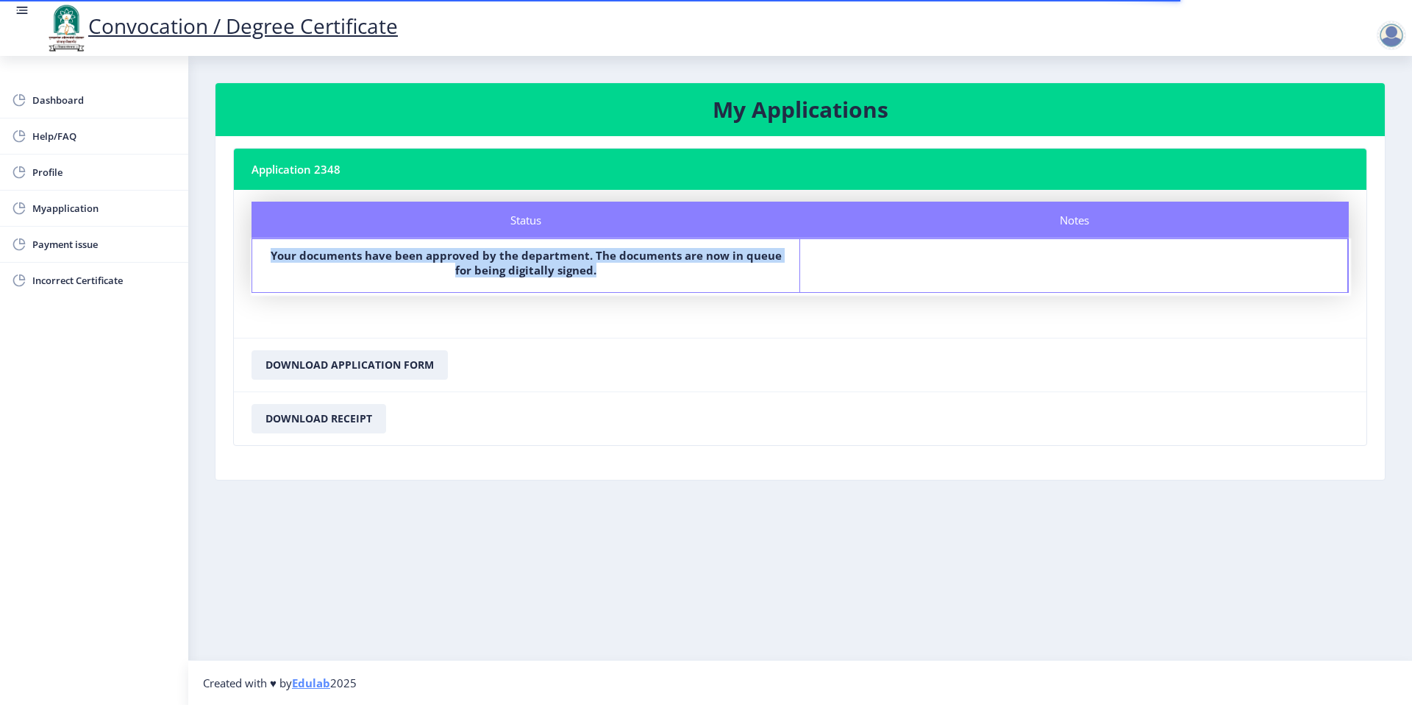
click at [592, 275] on label "Your documents have been approved by the department. The documents are now in q…" at bounding box center [526, 262] width 521 height 29
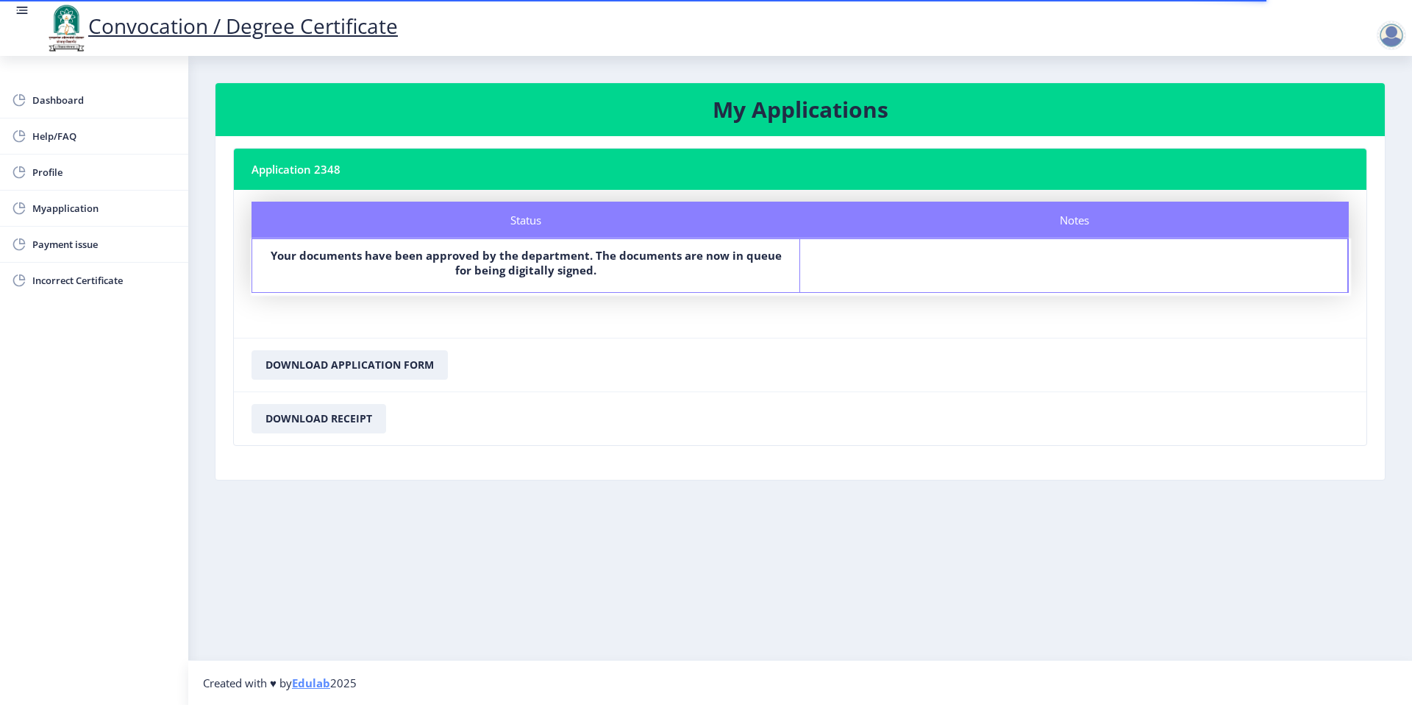
click at [592, 275] on label "Your documents have been approved by the department. The documents are now in q…" at bounding box center [526, 262] width 521 height 29
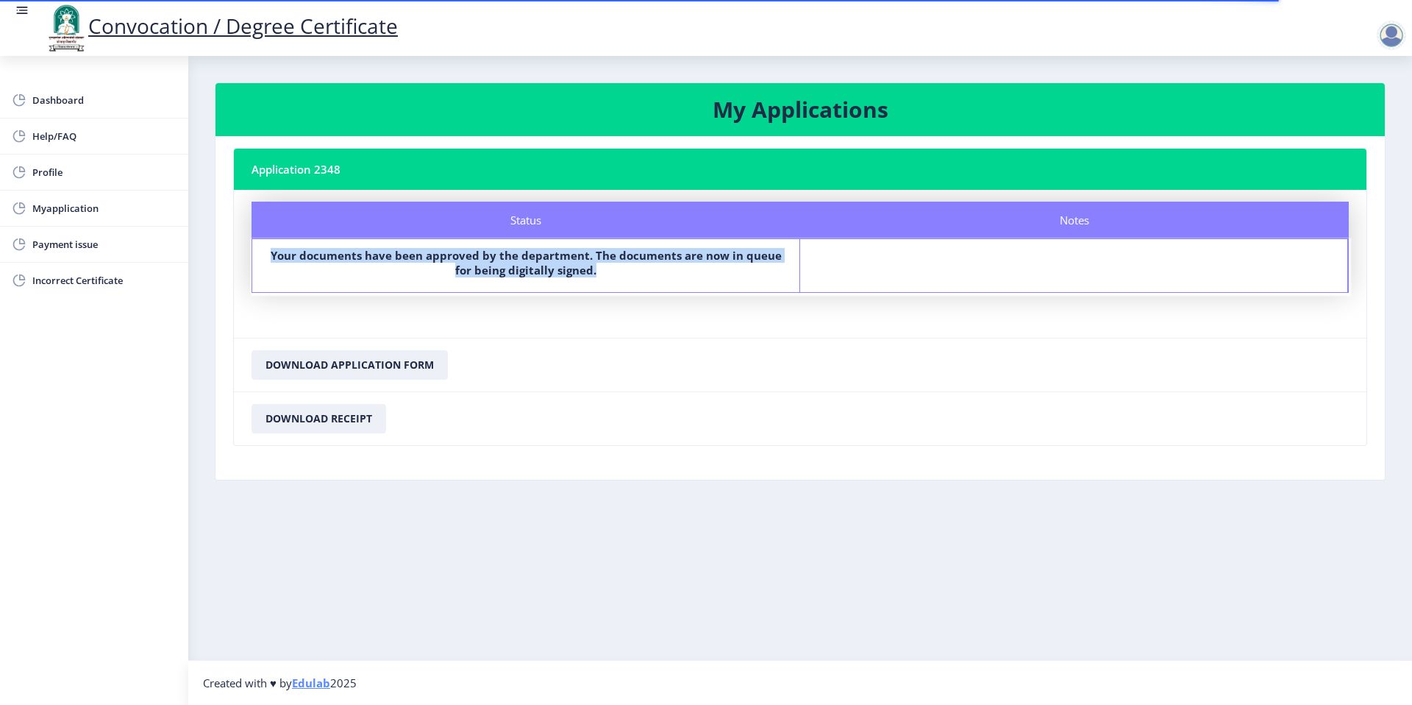
click at [592, 275] on label "Your documents have been approved by the department. The documents are now in q…" at bounding box center [526, 262] width 521 height 29
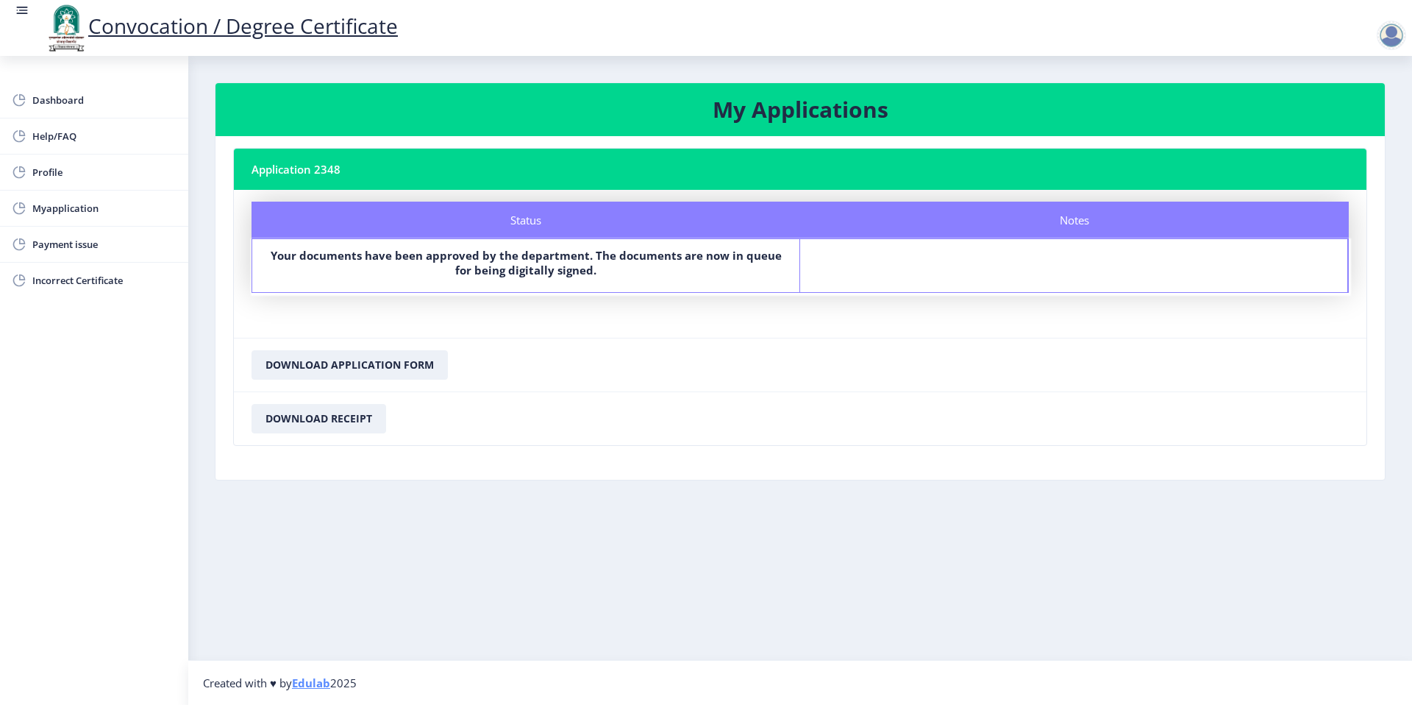
click at [1388, 38] on div at bounding box center [1391, 35] width 29 height 29
click at [1347, 112] on span "Log out" at bounding box center [1353, 115] width 94 height 18
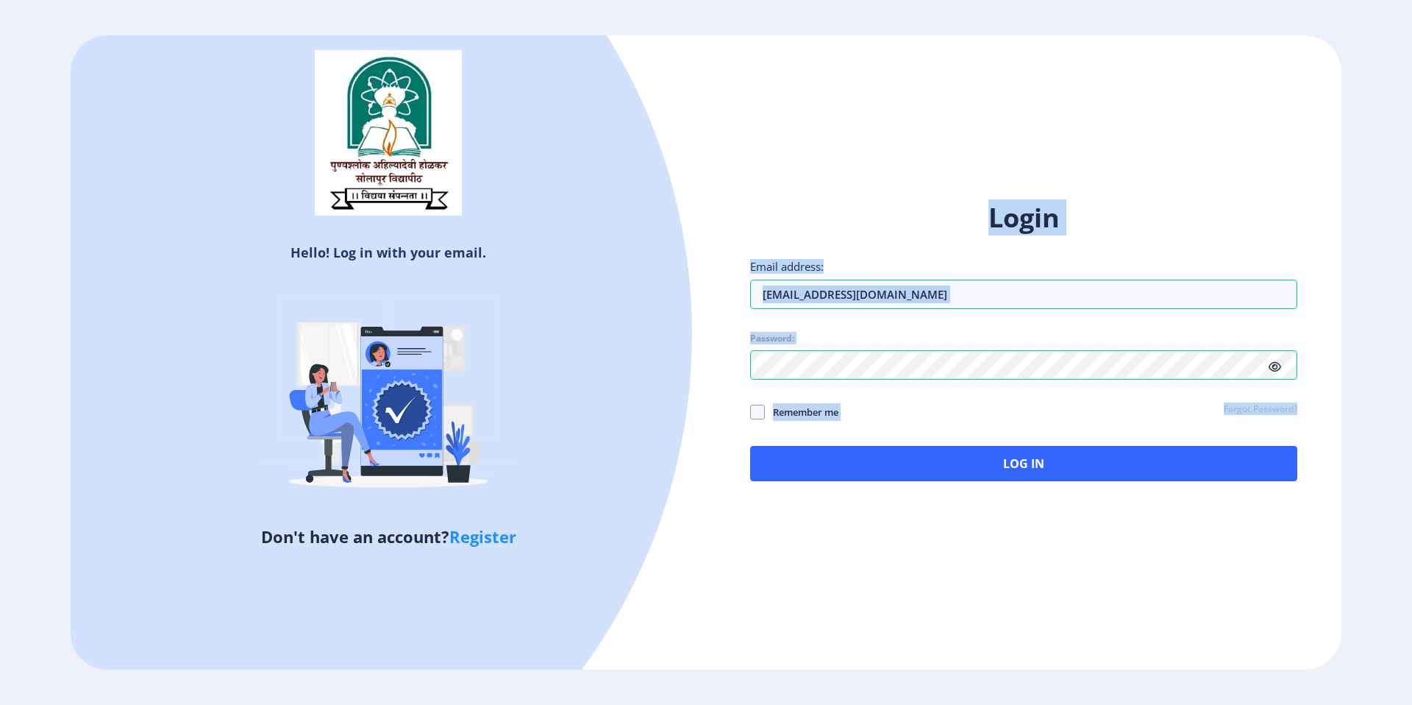
drag, startPoint x: 758, startPoint y: 221, endPoint x: 853, endPoint y: 525, distance: 319.0
click at [853, 524] on div "Login Email address: [EMAIL_ADDRESS][DOMAIN_NAME] Password: Remember me Forgot …" at bounding box center [1024, 352] width 636 height 349
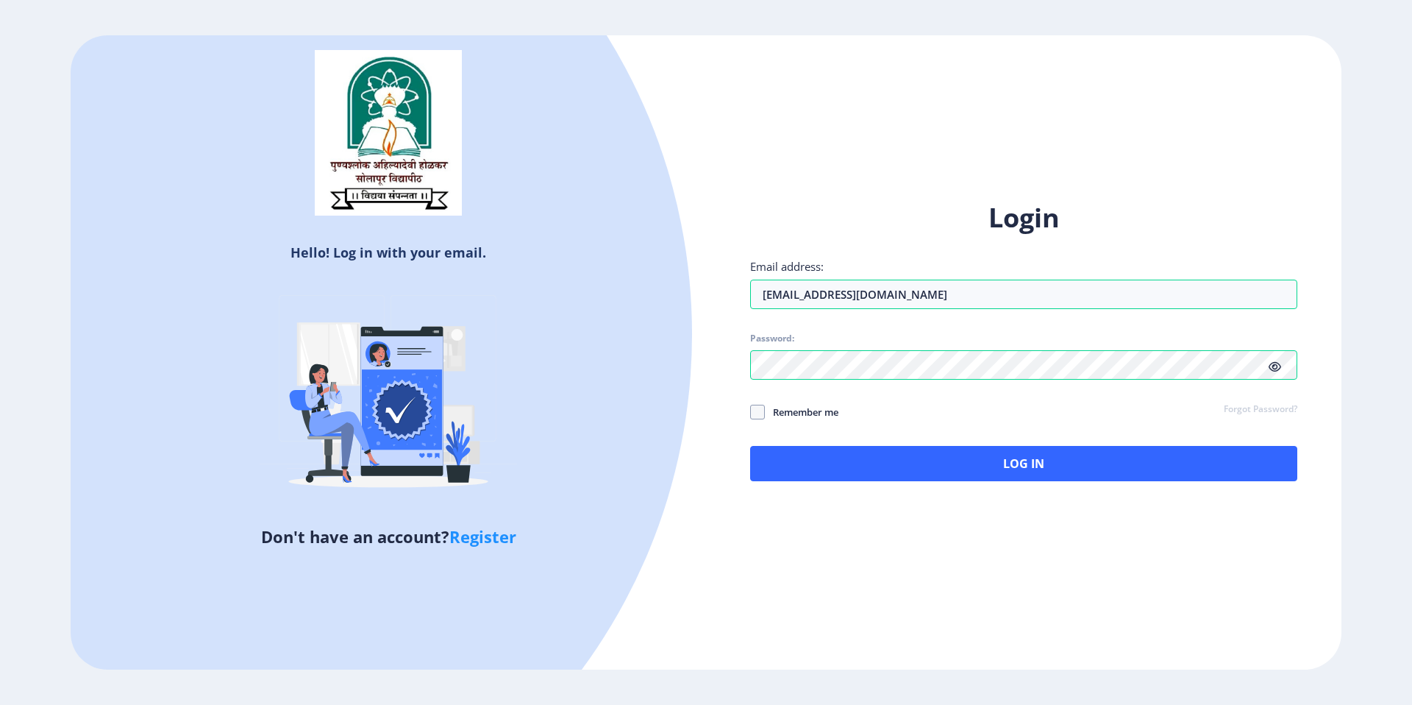
click at [854, 525] on div "Login Email address: [EMAIL_ADDRESS][DOMAIN_NAME] Password: Remember me Forgot …" at bounding box center [1024, 352] width 636 height 349
click at [1032, 415] on div "Remember me Forgot Password?" at bounding box center [1023, 412] width 547 height 19
click at [789, 415] on span "Remember me" at bounding box center [802, 412] width 74 height 18
click at [751, 413] on input "Remember me" at bounding box center [750, 412] width 1 height 1
checkbox input "true"
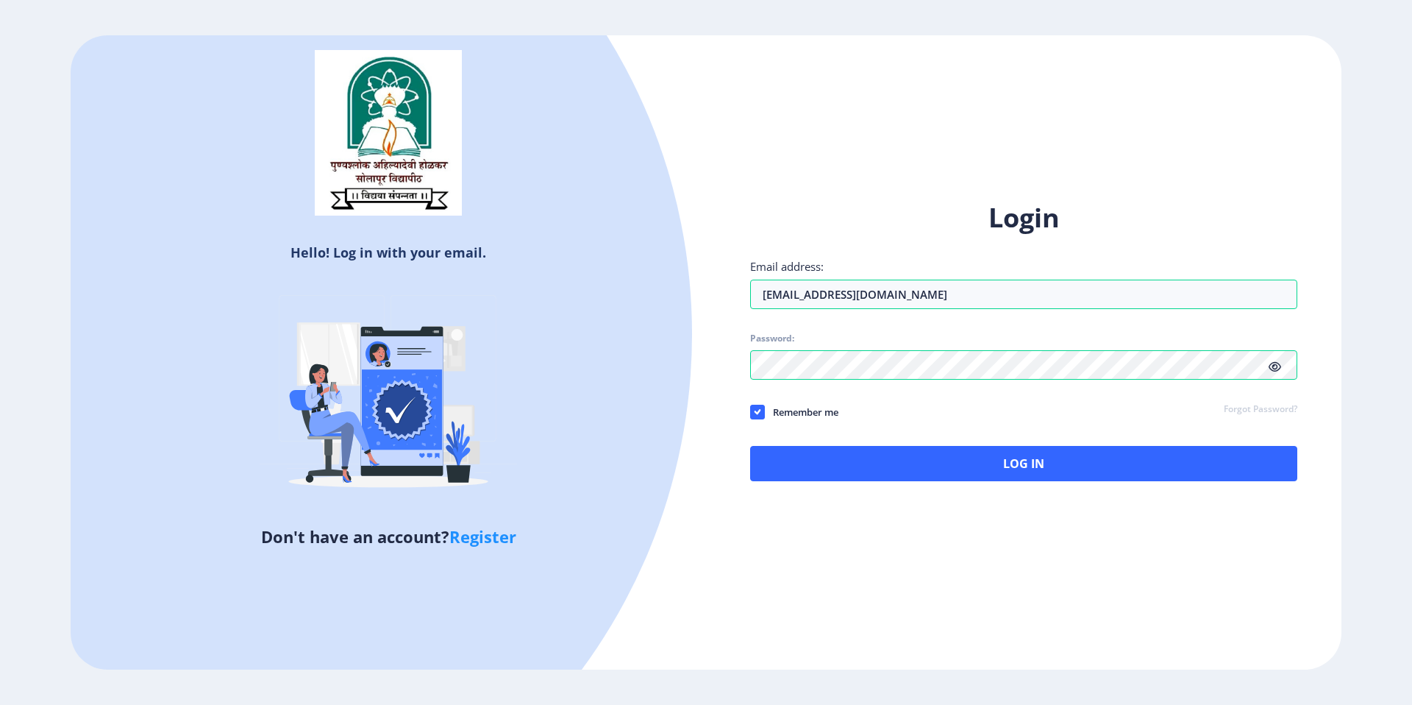
click at [789, 488] on div "Login Email address: [EMAIL_ADDRESS][DOMAIN_NAME] Password: Remember me Forgot …" at bounding box center [1024, 352] width 636 height 349
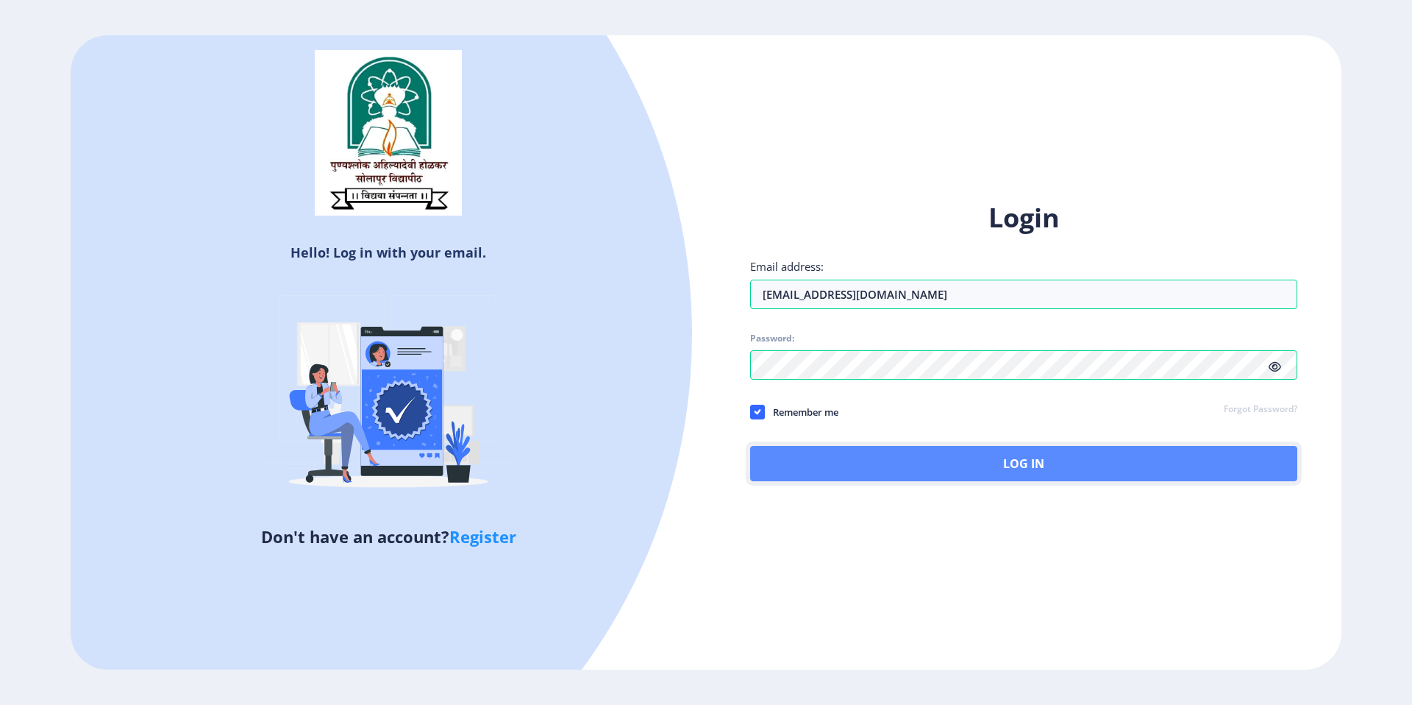
click at [793, 475] on button "Log In" at bounding box center [1023, 463] width 547 height 35
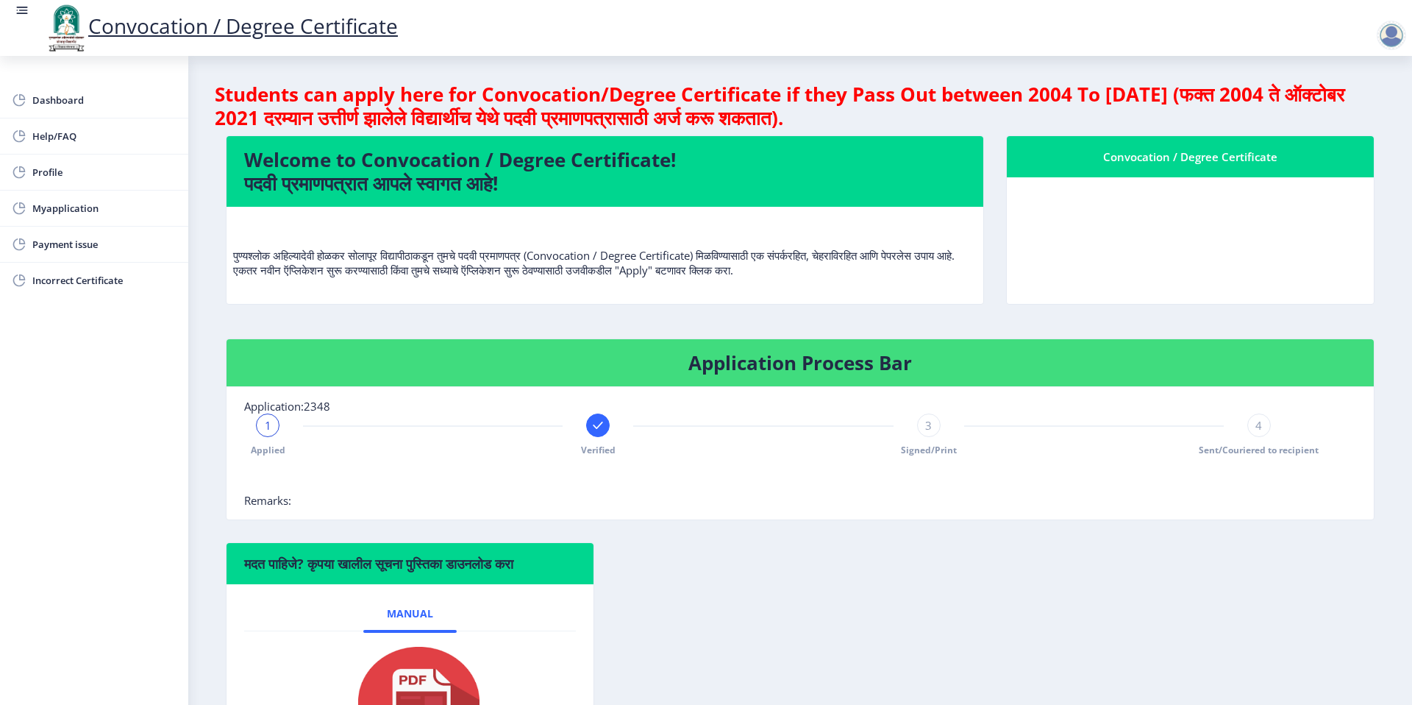
drag, startPoint x: 866, startPoint y: 269, endPoint x: 227, endPoint y: 257, distance: 639.3
click at [227, 257] on nb-card-body "पुण्यश्लोक अहिल्यादेवी होळकर सोलापूर विद्यापीठाकडून तुमचे पदवी प्रमाणपत्र (Conv…" at bounding box center [605, 255] width 757 height 97
click at [694, 262] on p "पुण्यश्लोक अहिल्यादेवी होळकर सोलापूर विद्यापीठाकडून तुमचे पदवी प्रमाणपत्र (Conv…" at bounding box center [605, 247] width 744 height 59
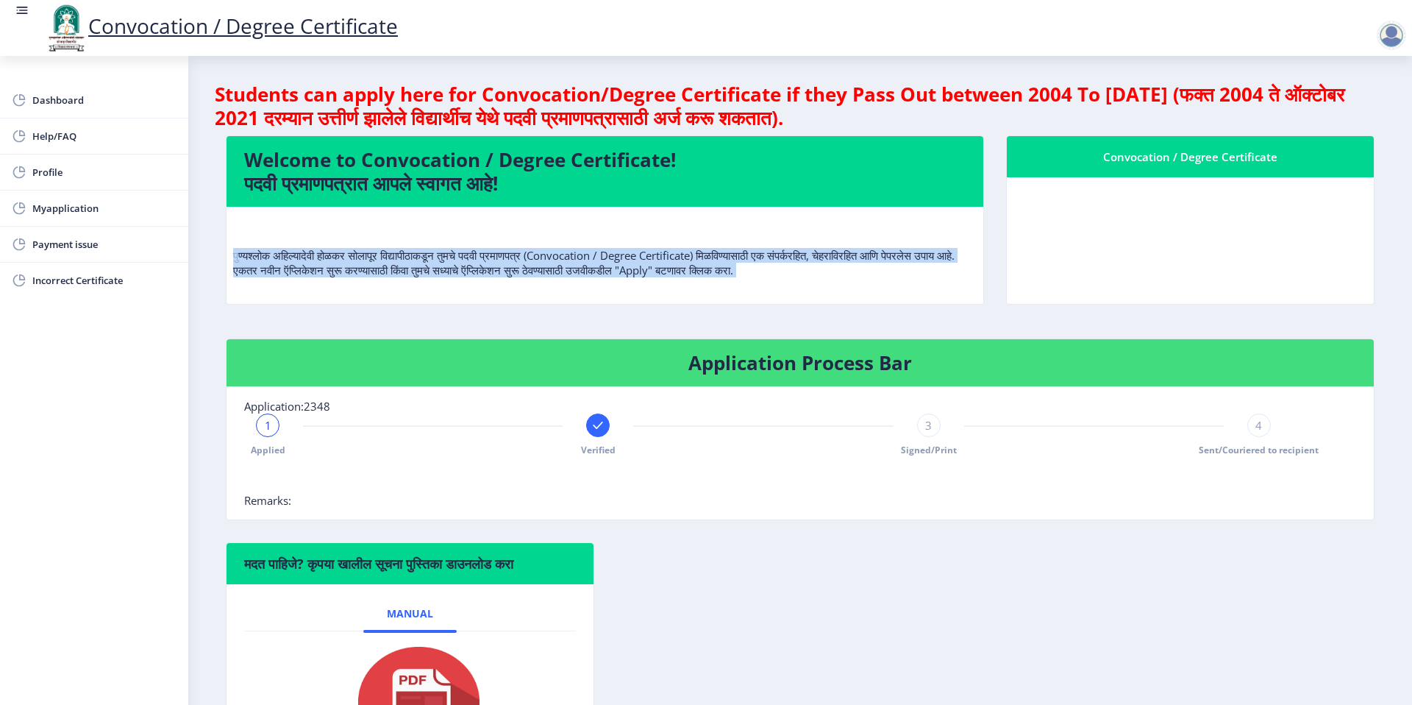
click at [694, 261] on p "पुण्यश्लोक अहिल्यादेवी होळकर सोलापूर विद्यापीठाकडून तुमचे पदवी प्रमाणपत्र (Conv…" at bounding box center [605, 247] width 744 height 59
click at [850, 263] on p "पुण्यश्लोक अहिल्यादेवी होळकर सोलापूर विद्यापीठाकडून तुमचे पदवी प्रमाणपत्र (Conv…" at bounding box center [605, 247] width 744 height 59
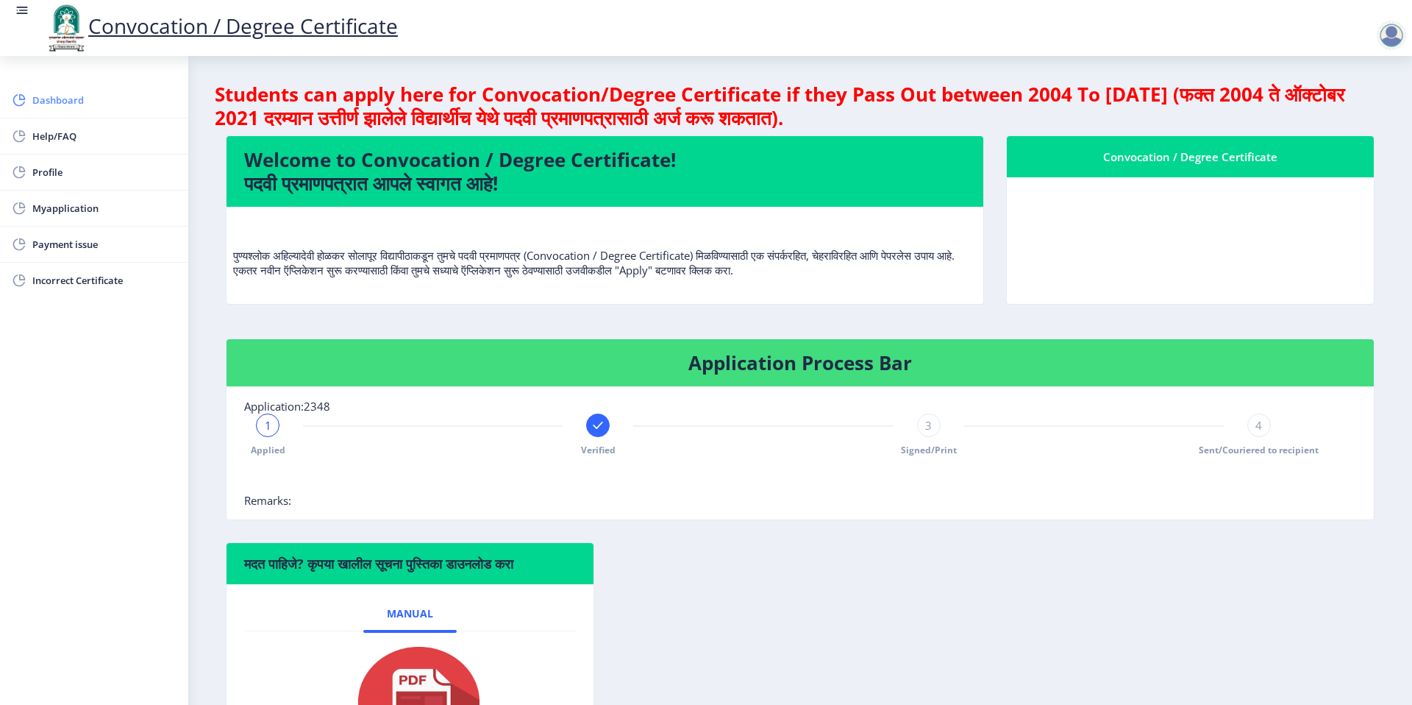
drag, startPoint x: 844, startPoint y: 268, endPoint x: 177, endPoint y: 94, distance: 688.9
click at [177, 94] on div "Dashboard Help/FAQ Profile Myapplication Payment issue Incorrect Certificate St…" at bounding box center [706, 430] width 1412 height 861
click at [257, 90] on h4 "Students can apply here for Convocation/Degree Certificate if they Pass Out bet…" at bounding box center [800, 105] width 1171 height 47
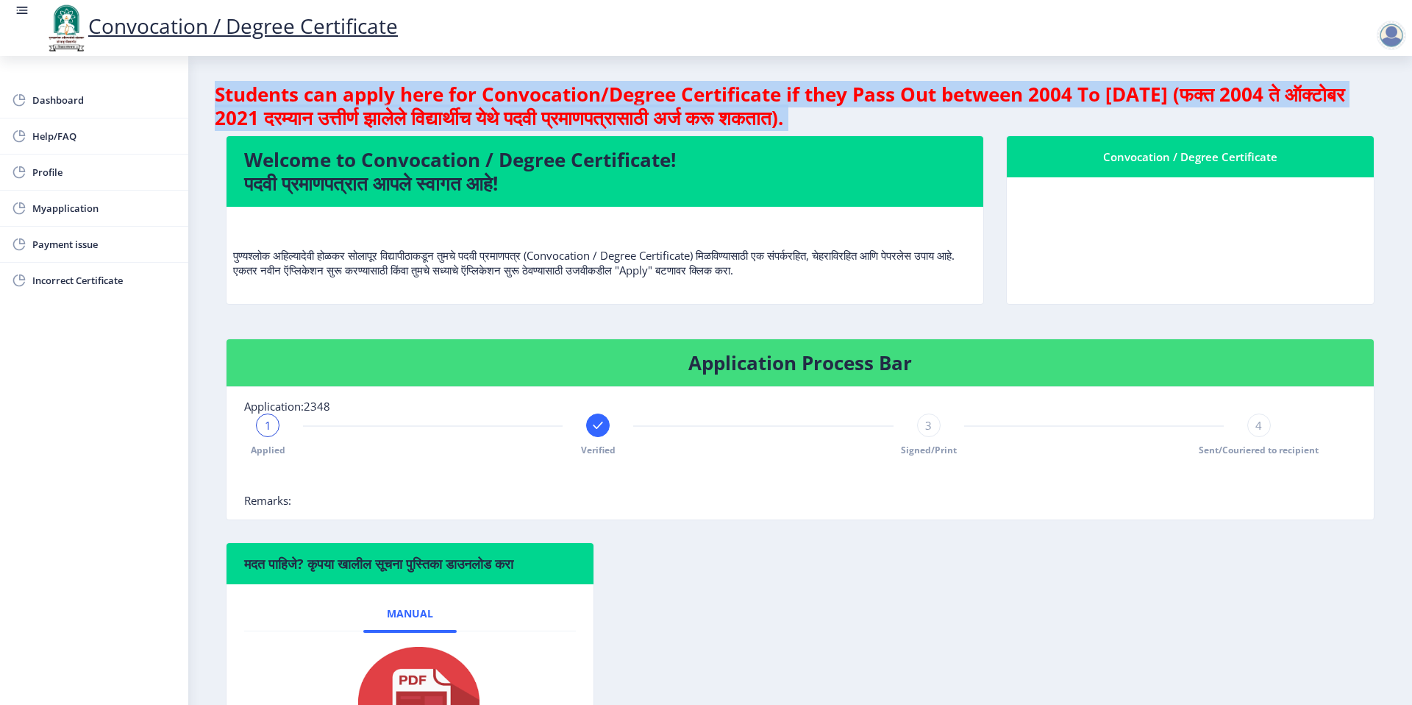
click at [257, 90] on h4 "Students can apply here for Convocation/Degree Certificate if they Pass Out bet…" at bounding box center [800, 105] width 1171 height 47
click at [856, 107] on h4 "Students can apply here for Convocation/Degree Certificate if they Pass Out bet…" at bounding box center [800, 105] width 1171 height 47
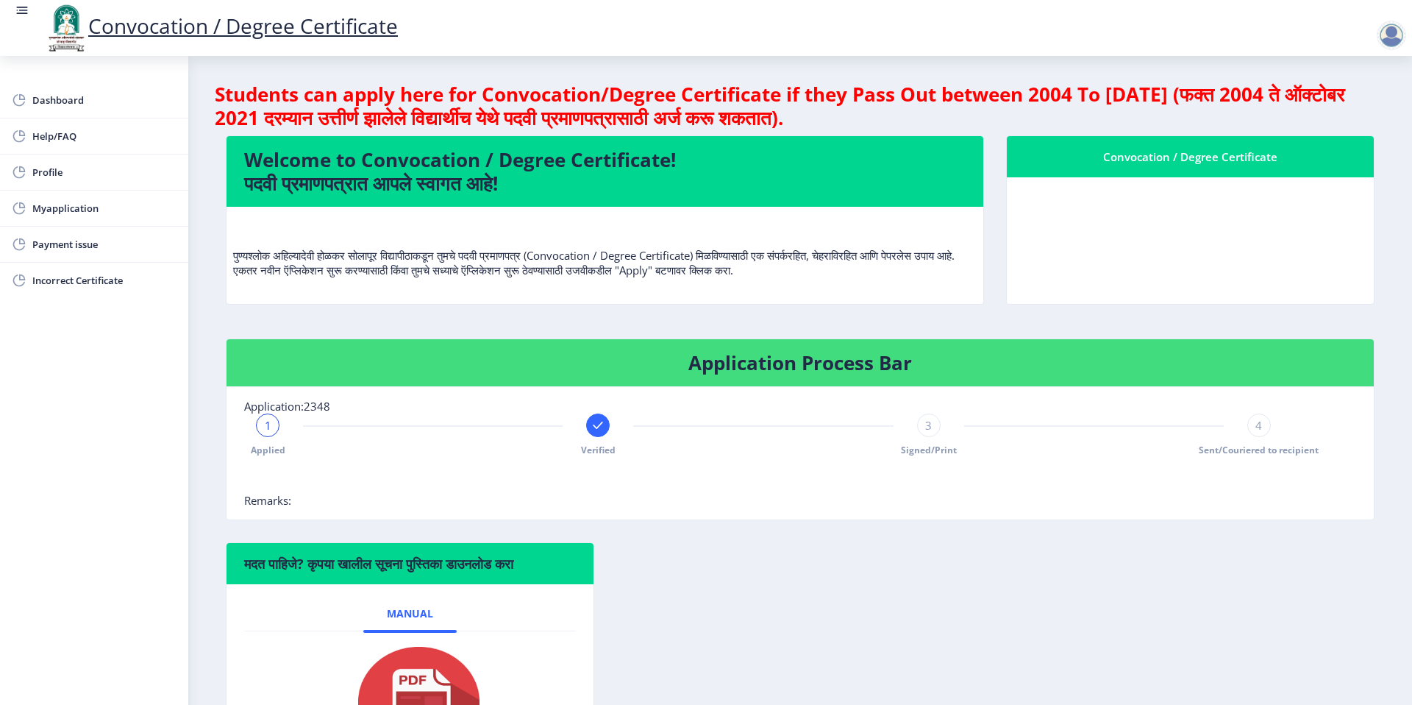
click at [856, 107] on h4 "Students can apply here for Convocation/Degree Certificate if they Pass Out bet…" at bounding box center [800, 105] width 1171 height 47
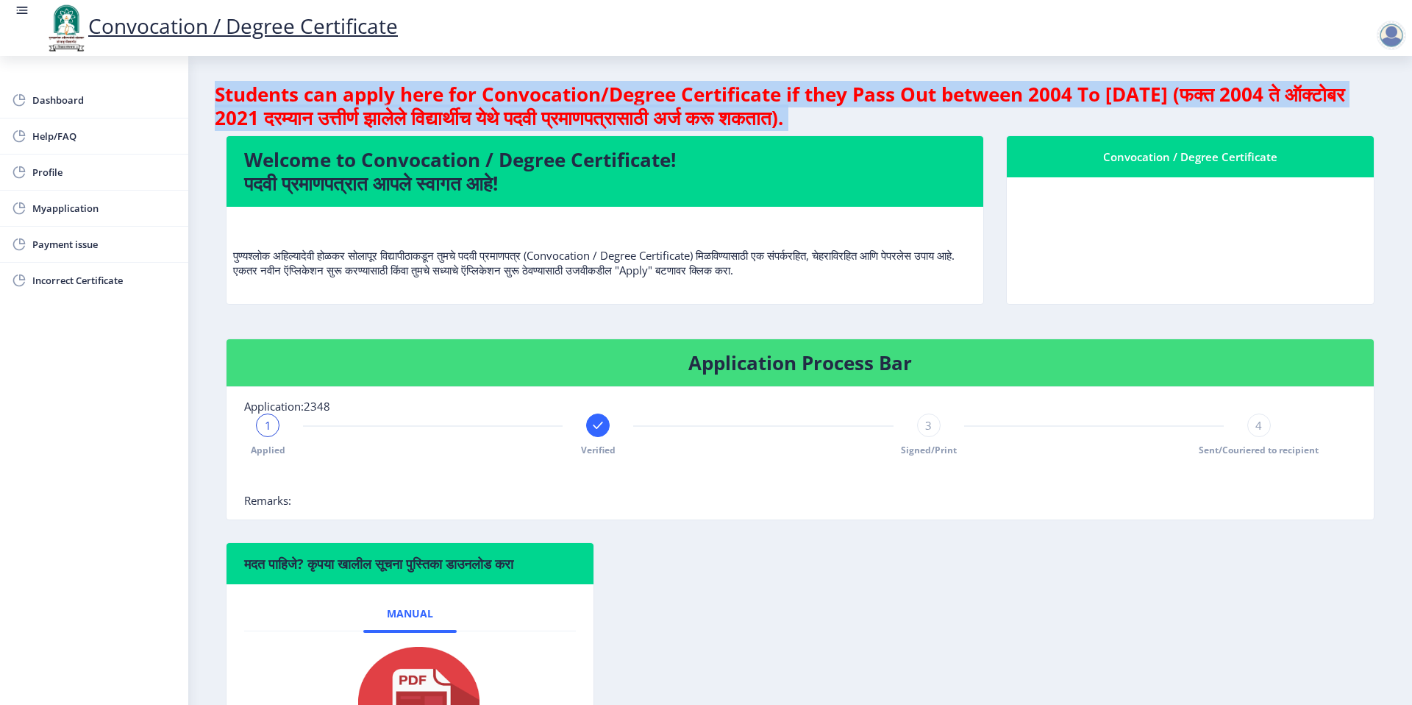
click at [856, 107] on h4 "Students can apply here for Convocation/Degree Certificate if they Pass Out bet…" at bounding box center [800, 105] width 1171 height 47
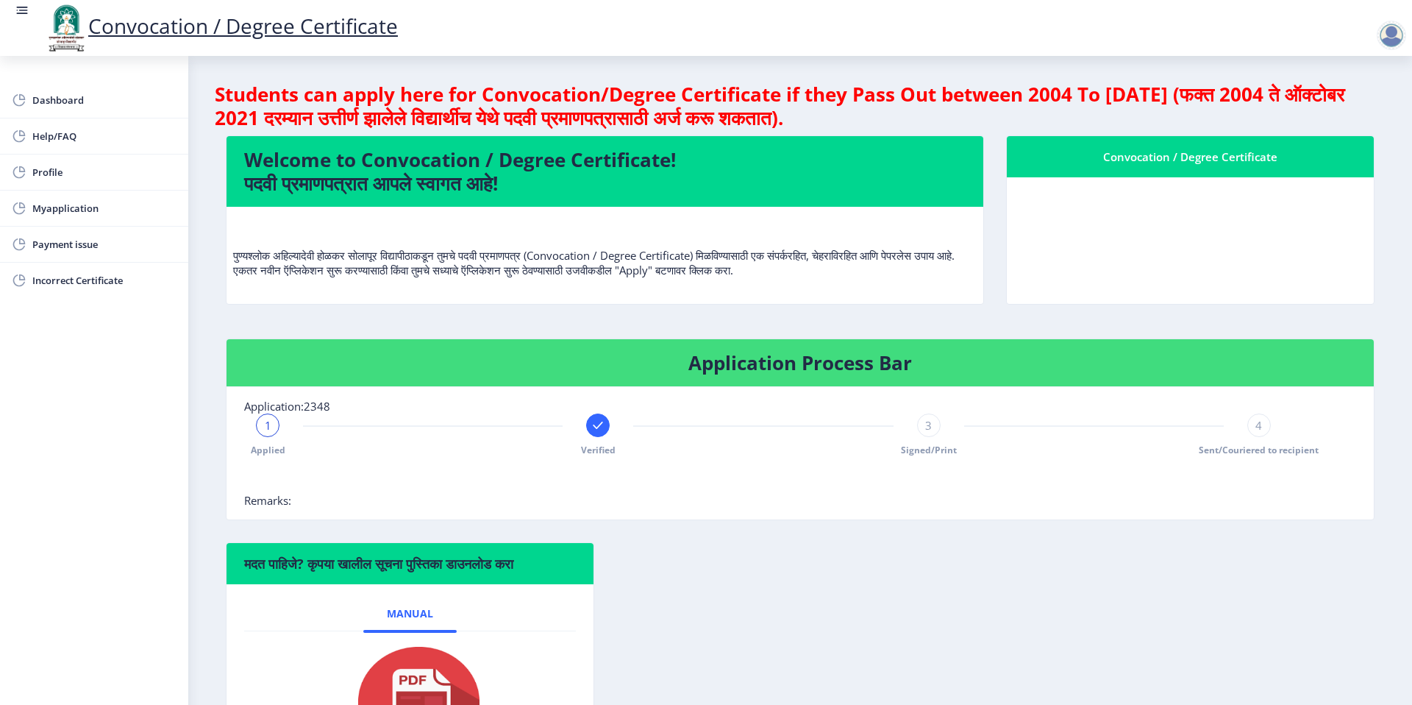
click at [940, 122] on h4 "Students can apply here for Convocation/Degree Certificate if they Pass Out bet…" at bounding box center [800, 105] width 1171 height 47
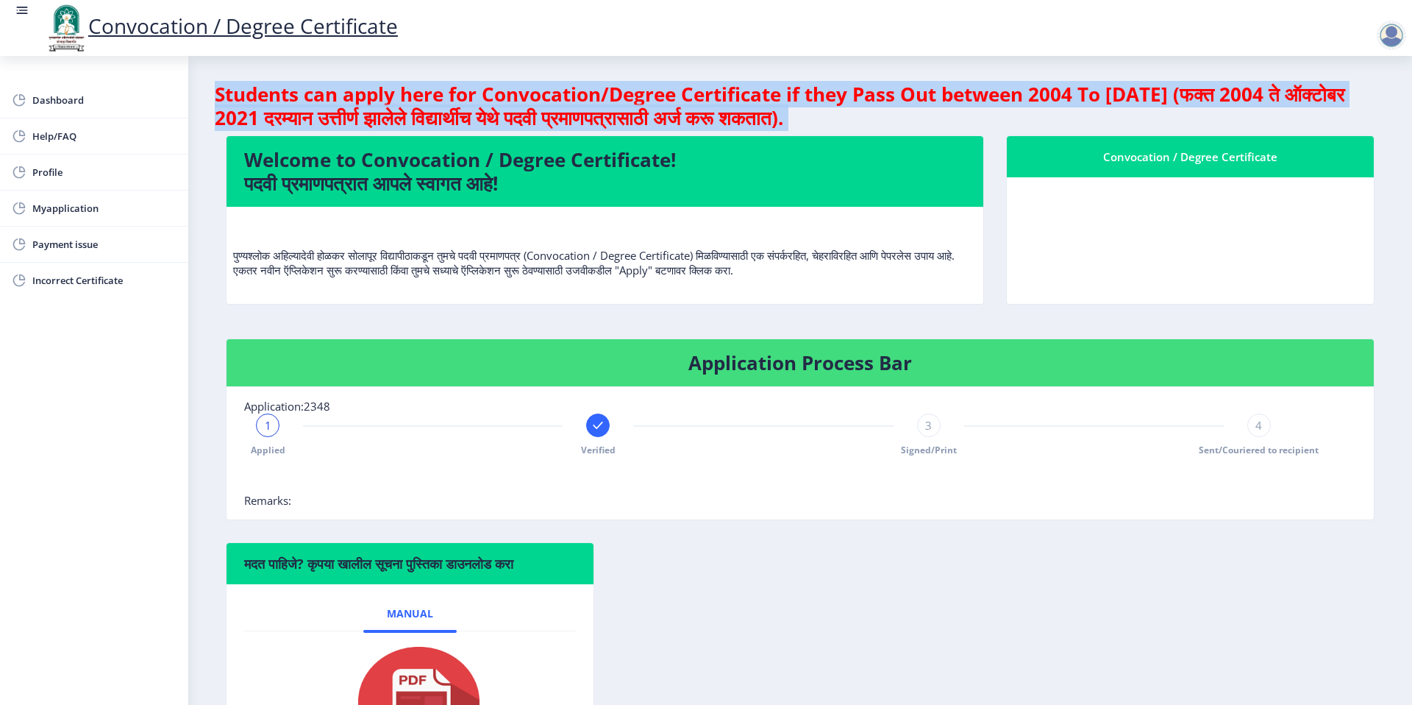
drag, startPoint x: 962, startPoint y: 122, endPoint x: 218, endPoint y: 104, distance: 744.6
click at [224, 97] on h4 "Students can apply here for Convocation/Degree Certificate if they Pass Out bet…" at bounding box center [800, 105] width 1171 height 47
click at [218, 104] on h4 "Students can apply here for Convocation/Degree Certificate if they Pass Out bet…" at bounding box center [800, 105] width 1171 height 47
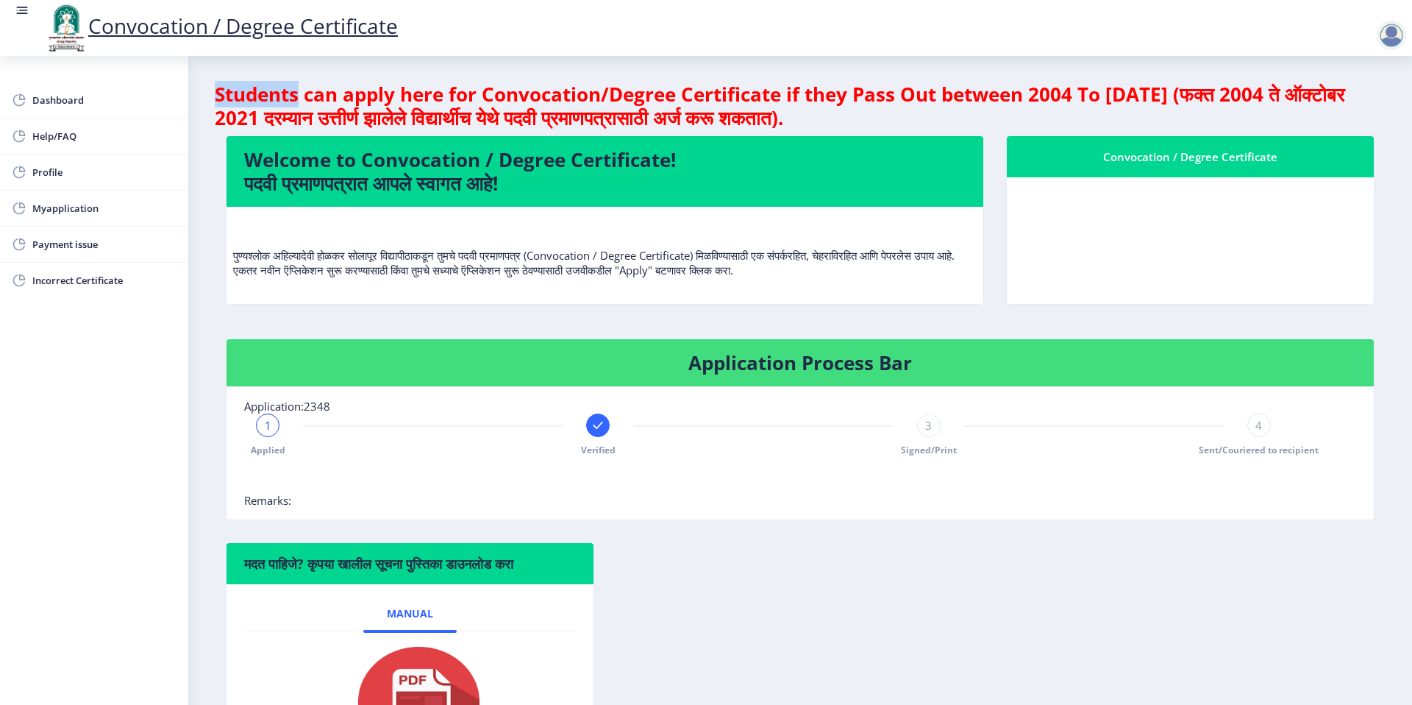
click at [218, 104] on h4 "Students can apply here for Convocation/Degree Certificate if they Pass Out bet…" at bounding box center [800, 105] width 1171 height 47
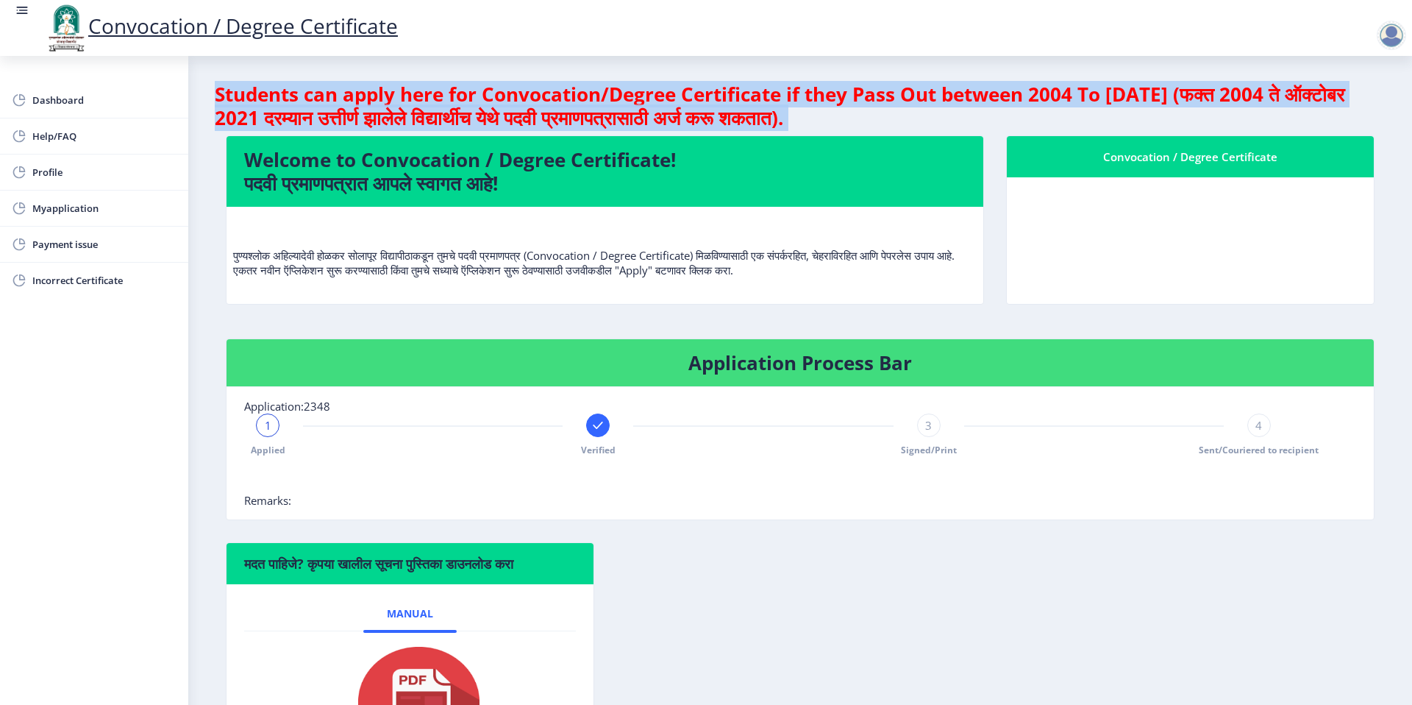
click at [218, 104] on h4 "Students can apply here for Convocation/Degree Certificate if they Pass Out bet…" at bounding box center [800, 105] width 1171 height 47
